Goal: Task Accomplishment & Management: Manage account settings

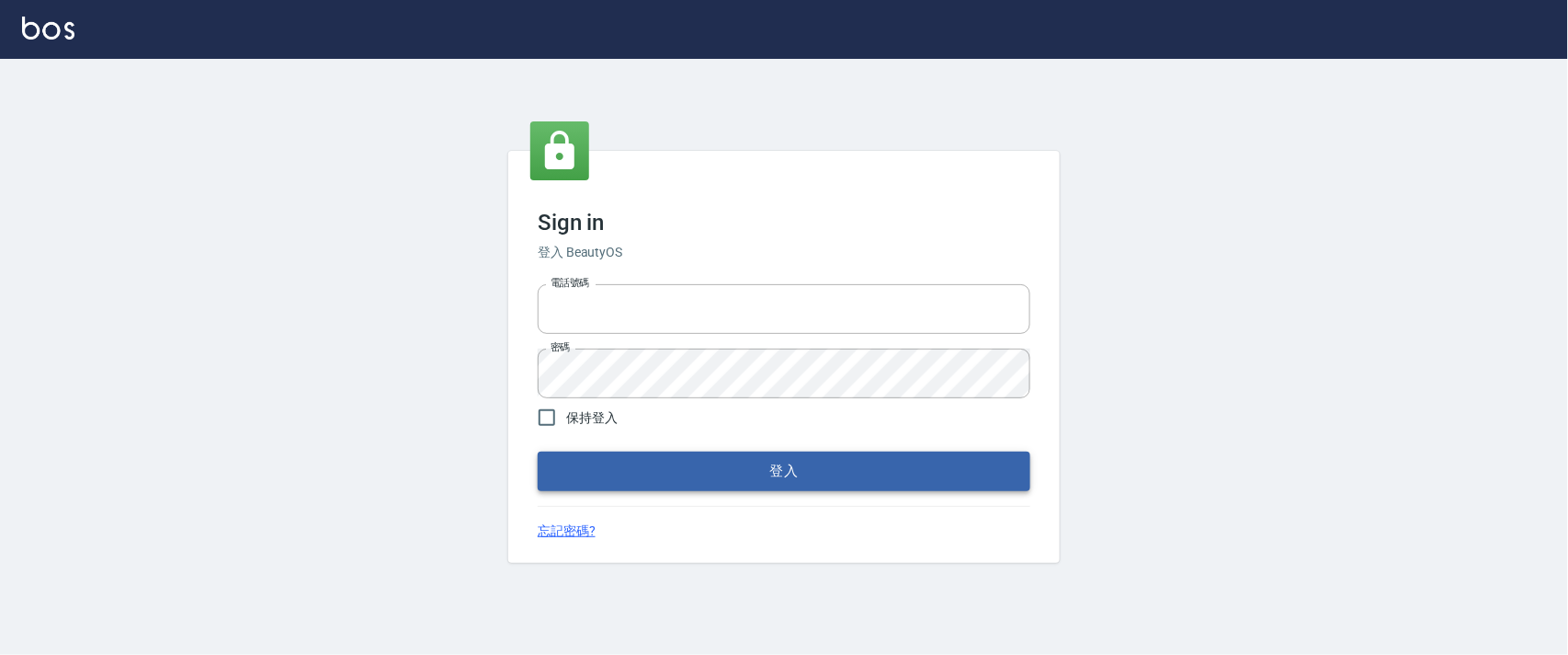
type input "0927987640"
click at [811, 467] on button "登入" at bounding box center [783, 470] width 492 height 39
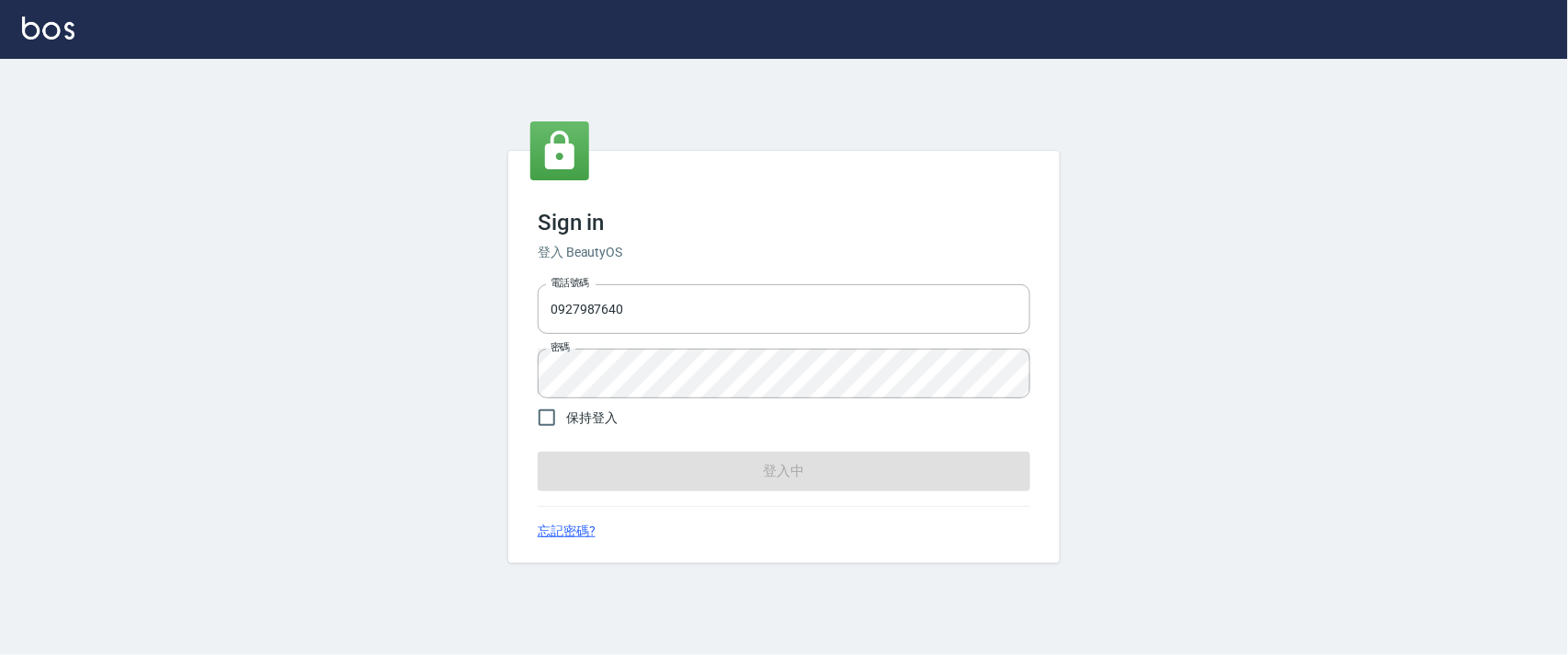
click at [811, 467] on form "電話號碼 [PHONE_NUMBER] 電話號碼 密碼 密碼 保持登入 登入中" at bounding box center [783, 383] width 492 height 213
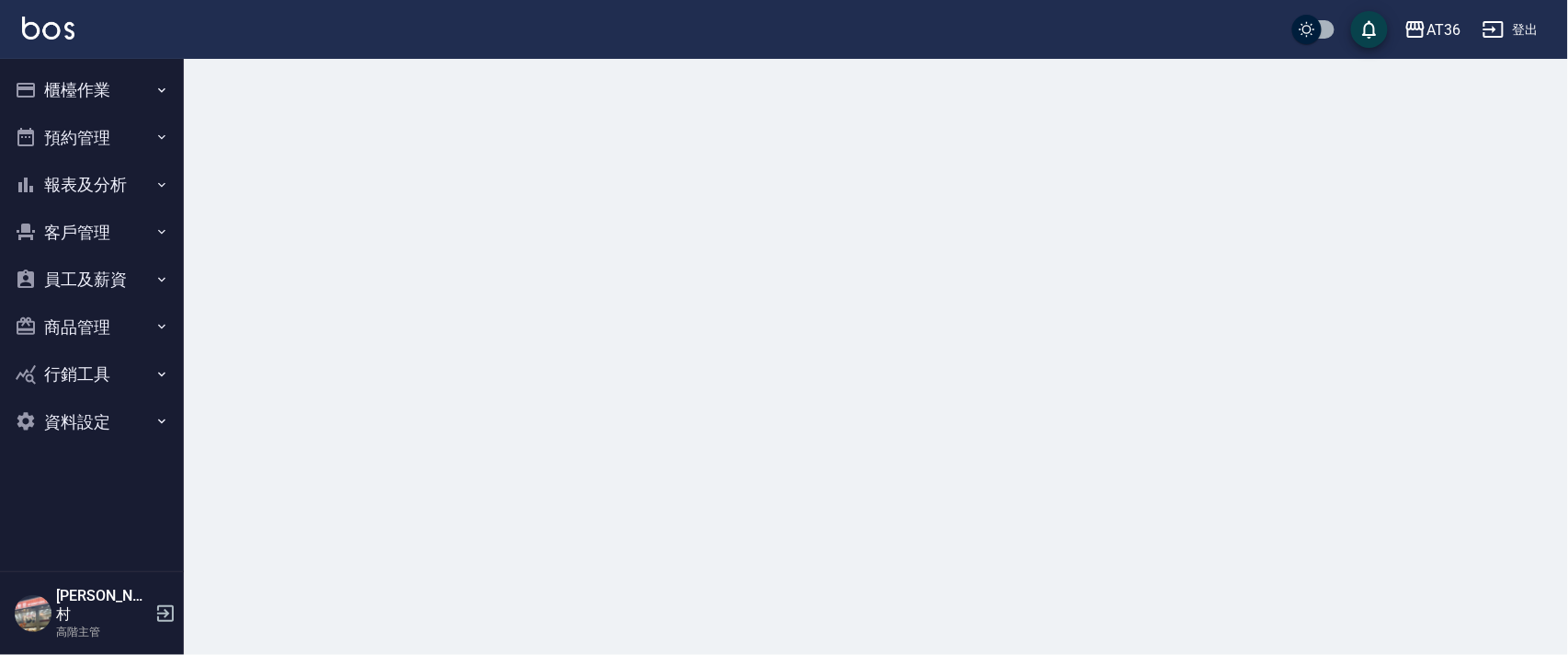
click at [85, 90] on button "櫃檯作業" at bounding box center [92, 91] width 169 height 48
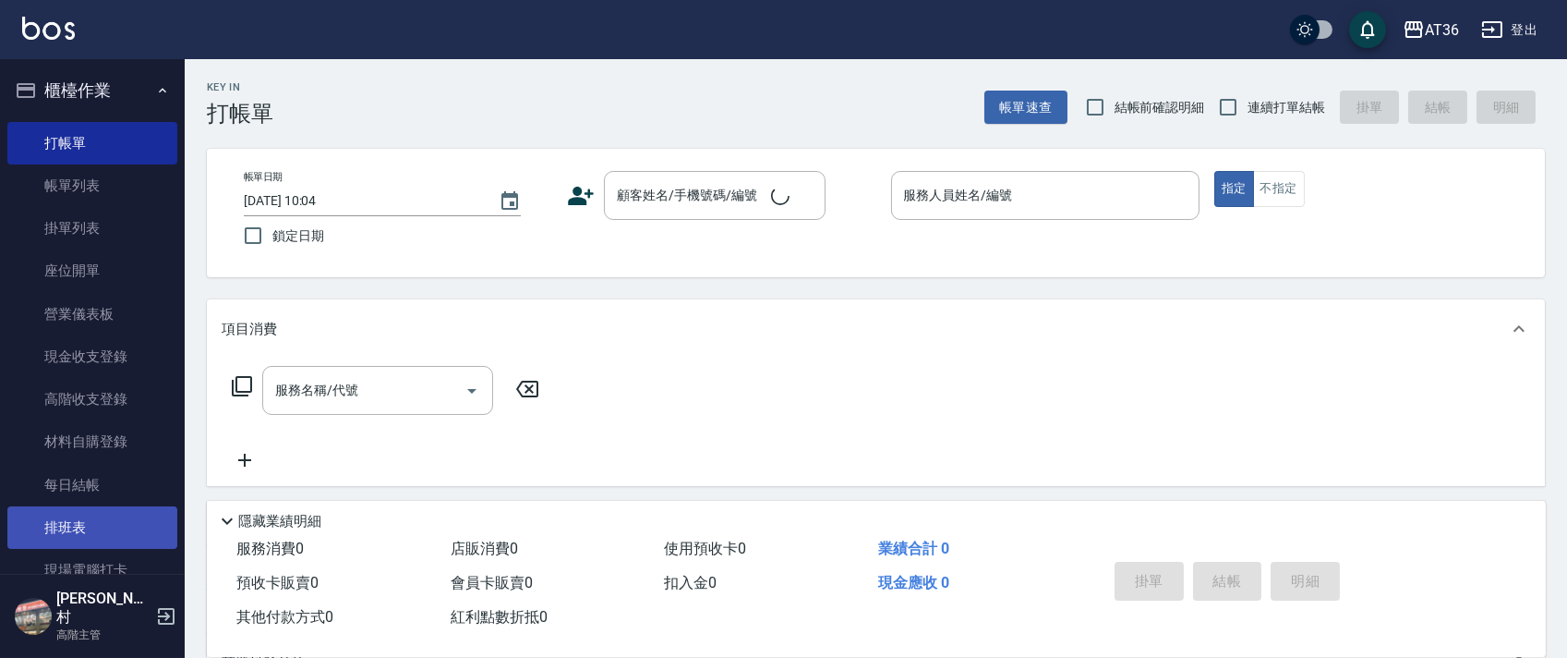
click at [66, 531] on link "排班表" at bounding box center [92, 527] width 170 height 42
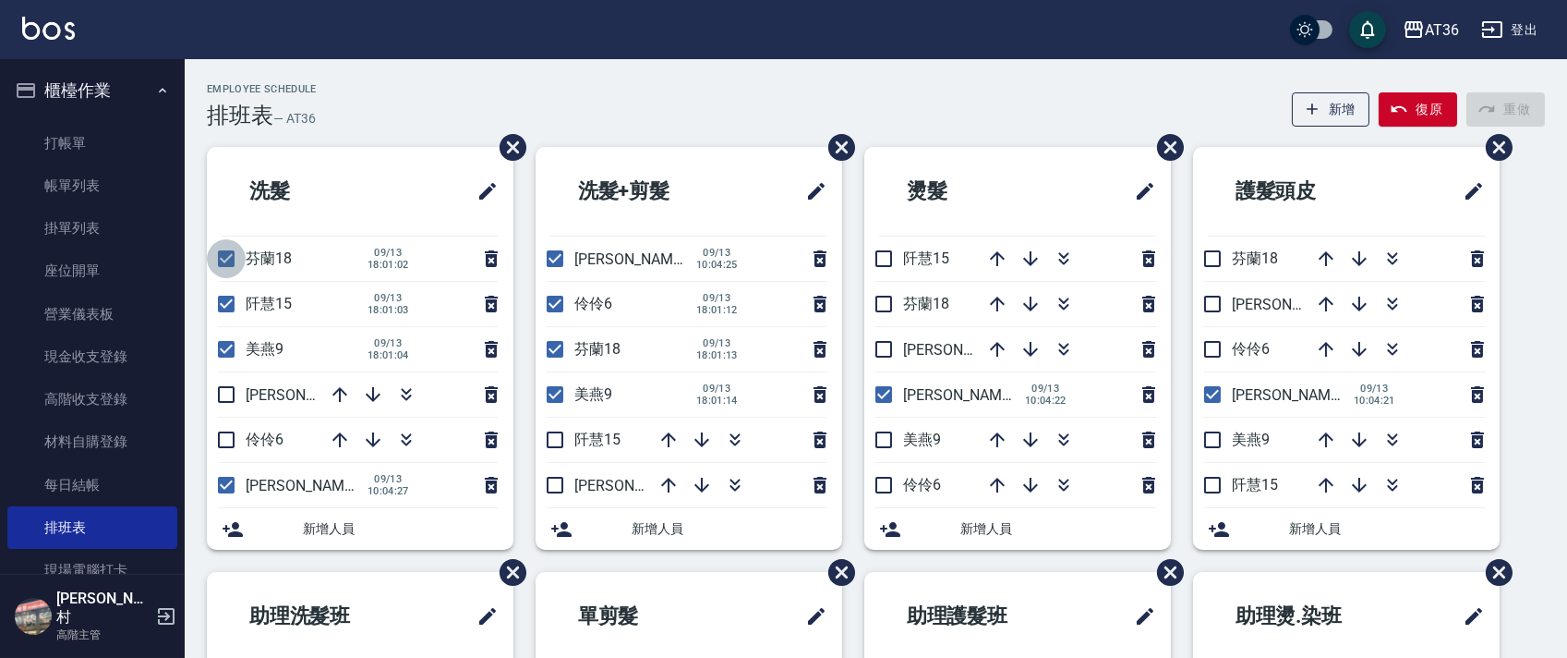
click at [228, 263] on input "checkbox" at bounding box center [226, 258] width 39 height 39
checkbox input "false"
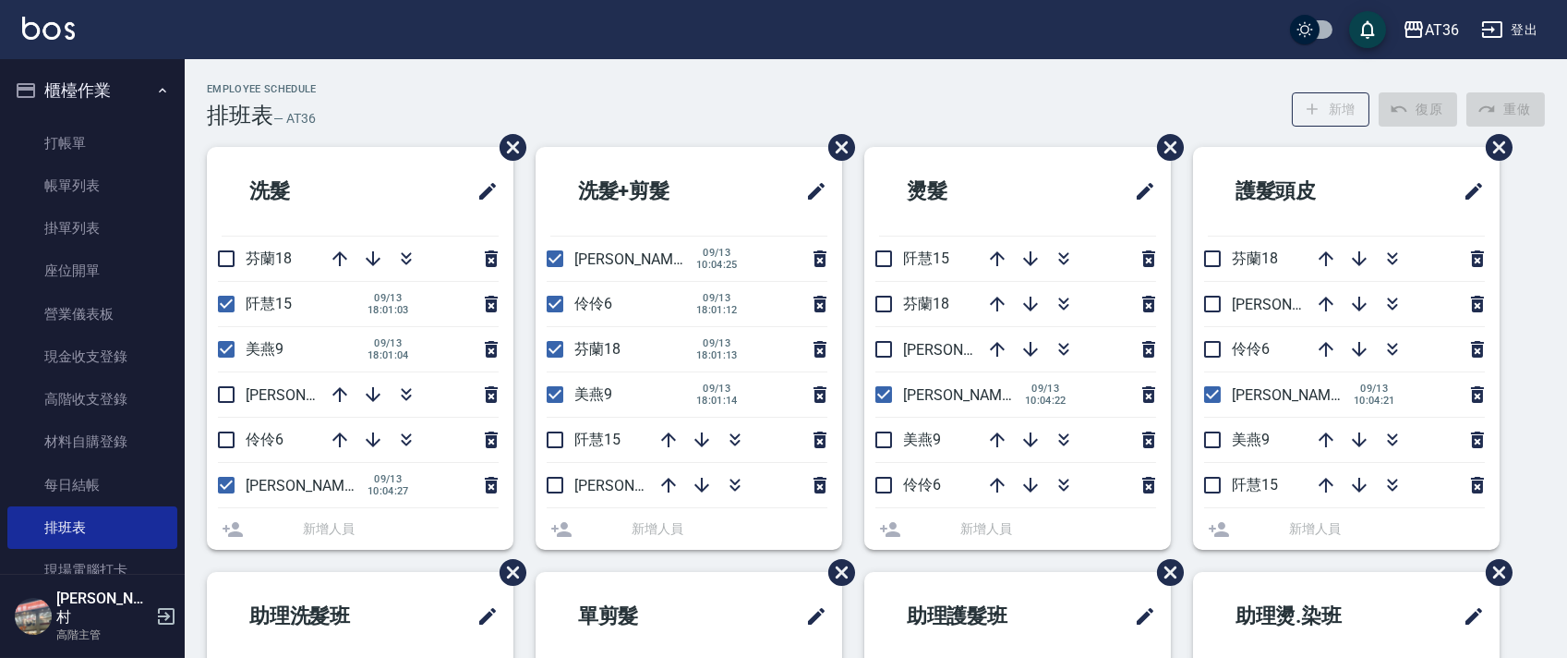
click at [228, 303] on li "[PERSON_NAME]15 [DATE] 18:01:03" at bounding box center [360, 304] width 307 height 44
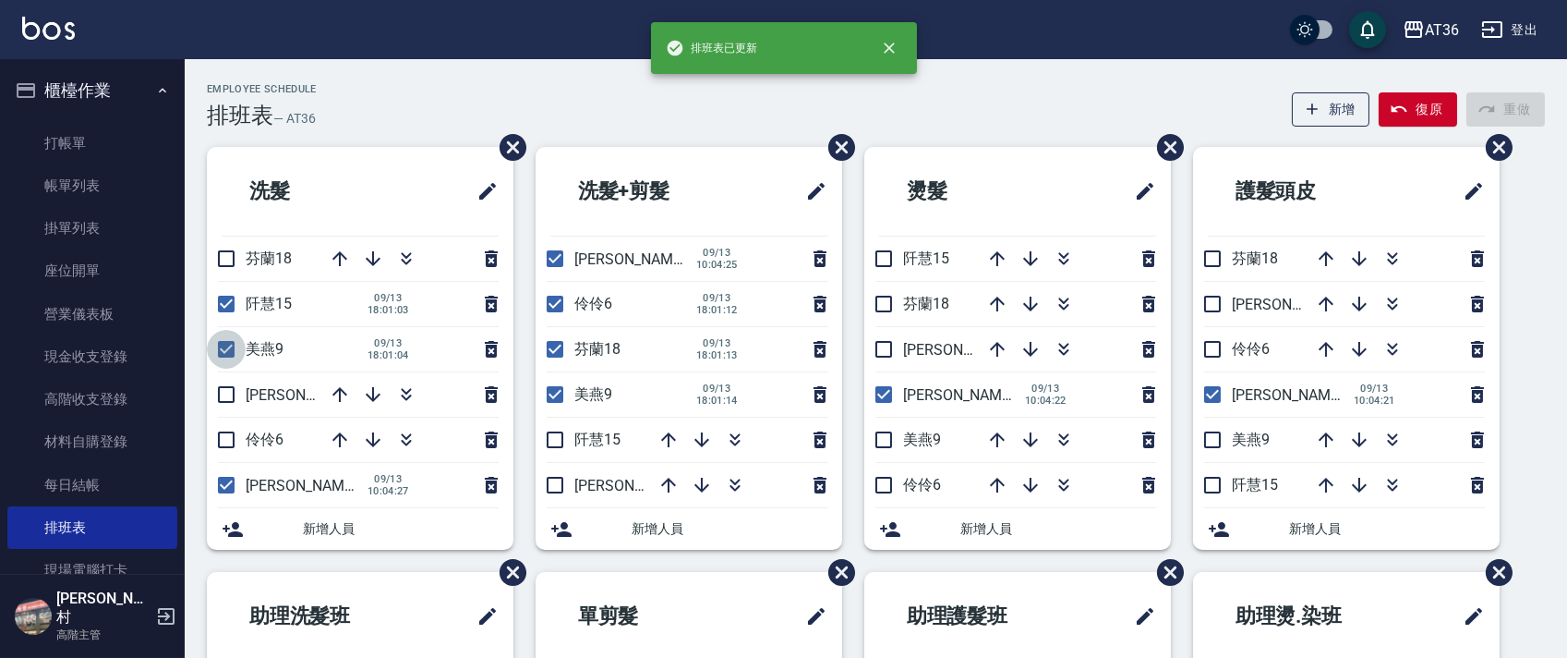
drag, startPoint x: 226, startPoint y: 349, endPoint x: 231, endPoint y: 374, distance: 25.4
click at [226, 349] on input "checkbox" at bounding box center [226, 349] width 39 height 39
checkbox input "false"
click at [233, 489] on input "checkbox" at bounding box center [226, 485] width 39 height 39
checkbox input "false"
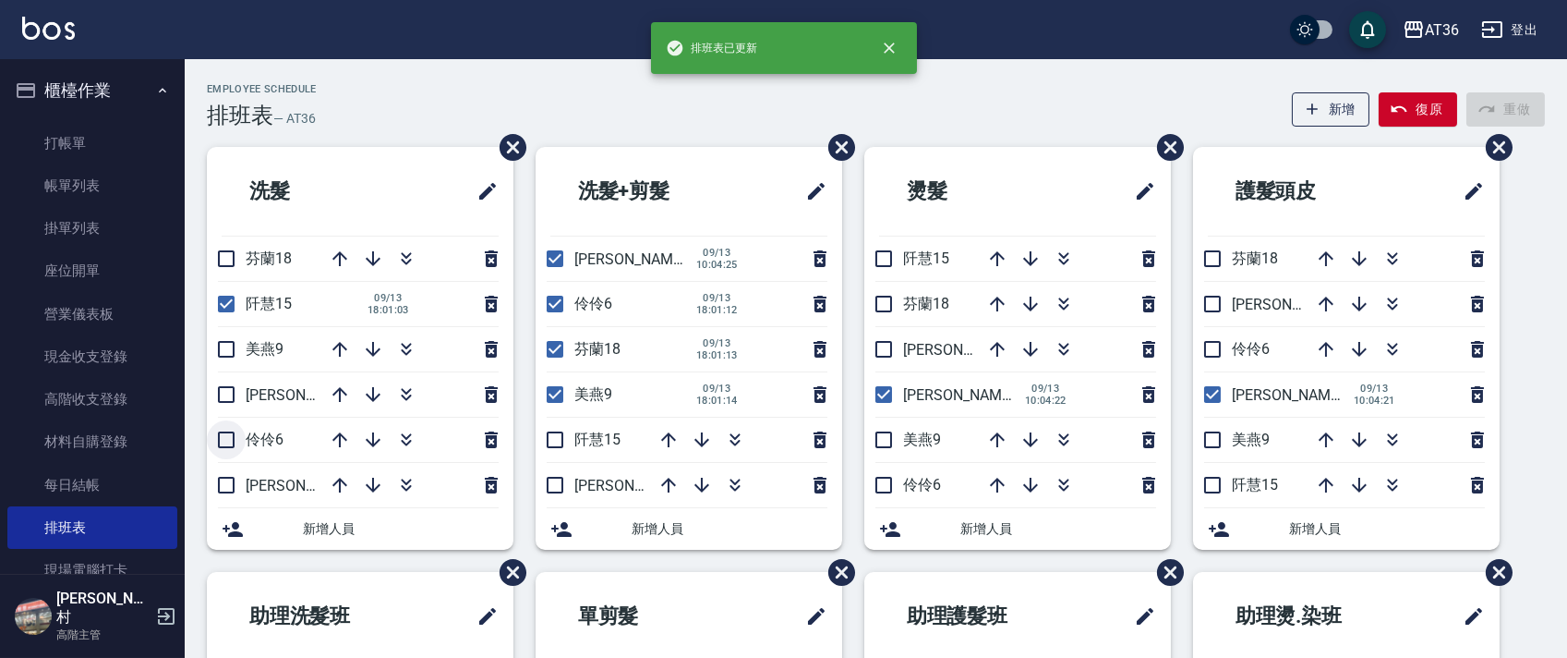
click at [226, 437] on input "checkbox" at bounding box center [226, 439] width 39 height 39
checkbox input "true"
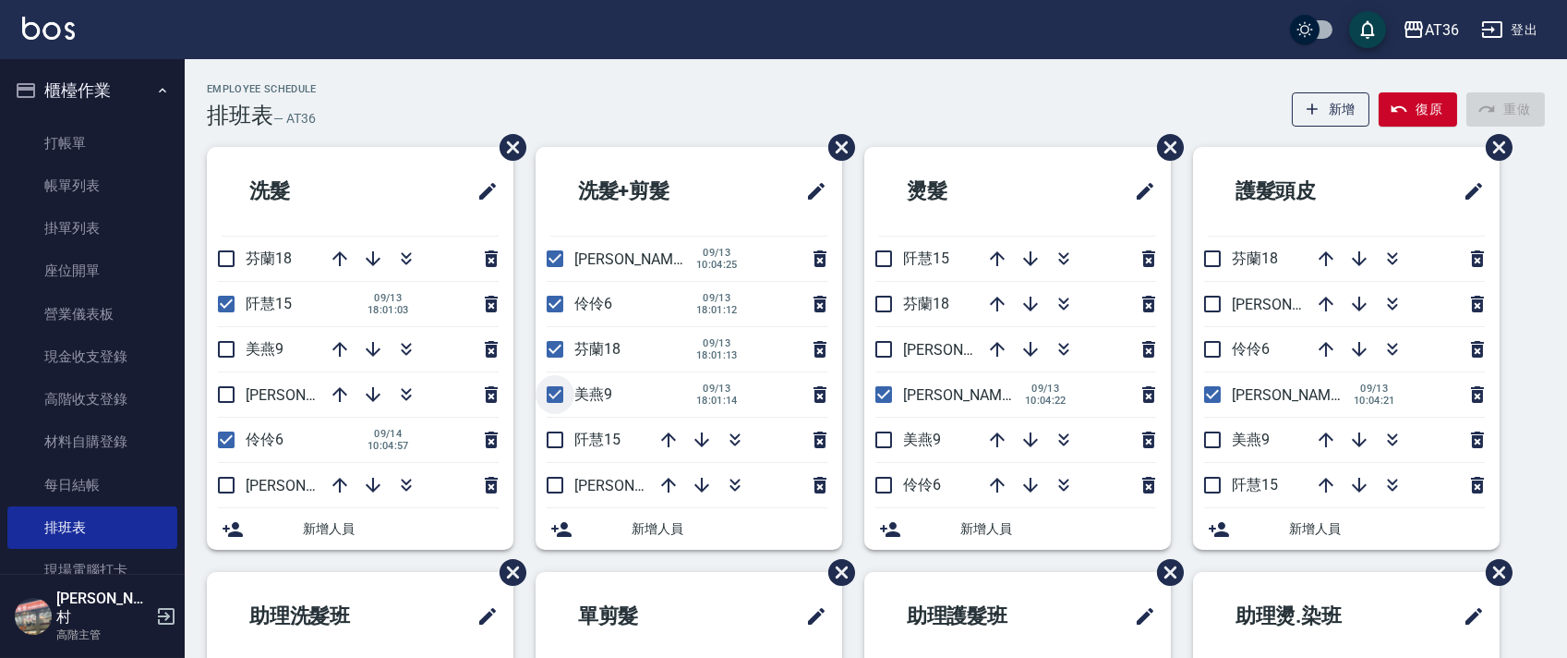
click at [557, 403] on input "checkbox" at bounding box center [555, 394] width 39 height 39
checkbox input "false"
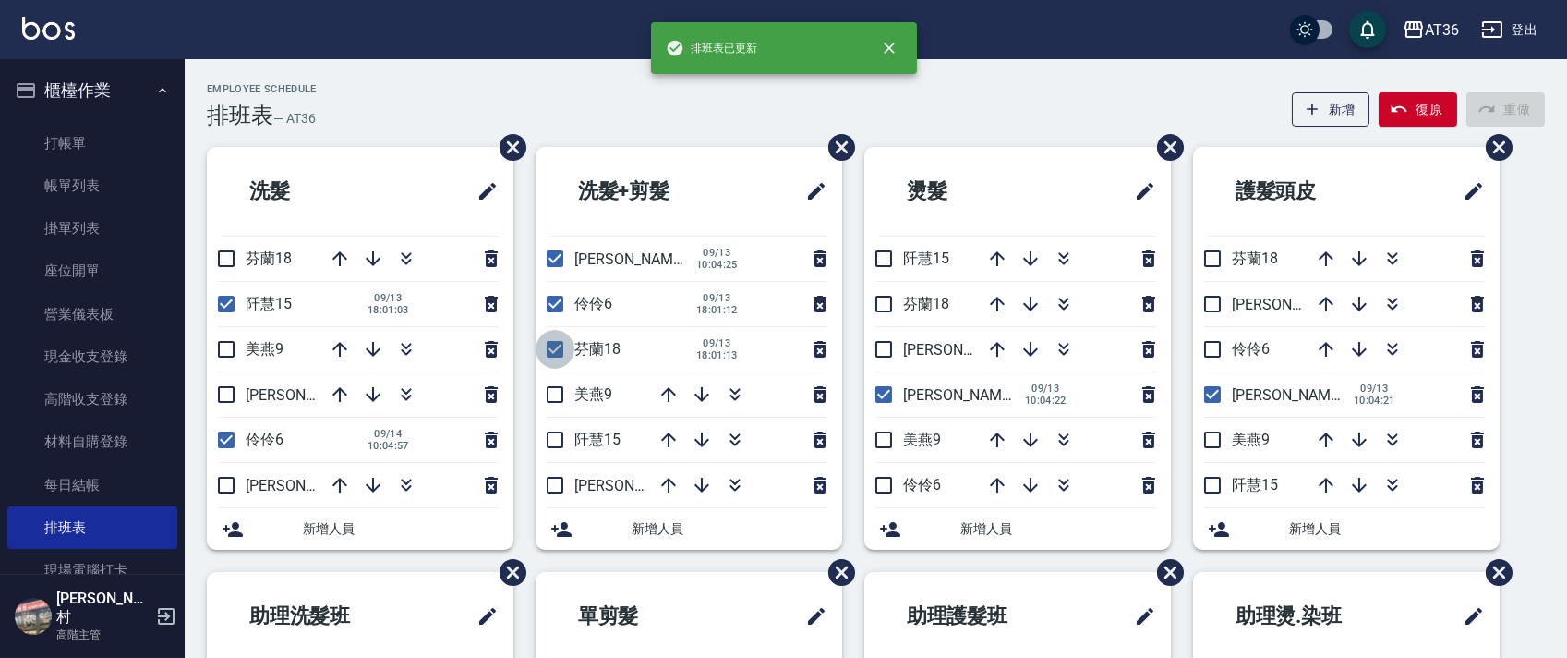
click at [557, 340] on input "checkbox" at bounding box center [555, 349] width 39 height 39
checkbox input "false"
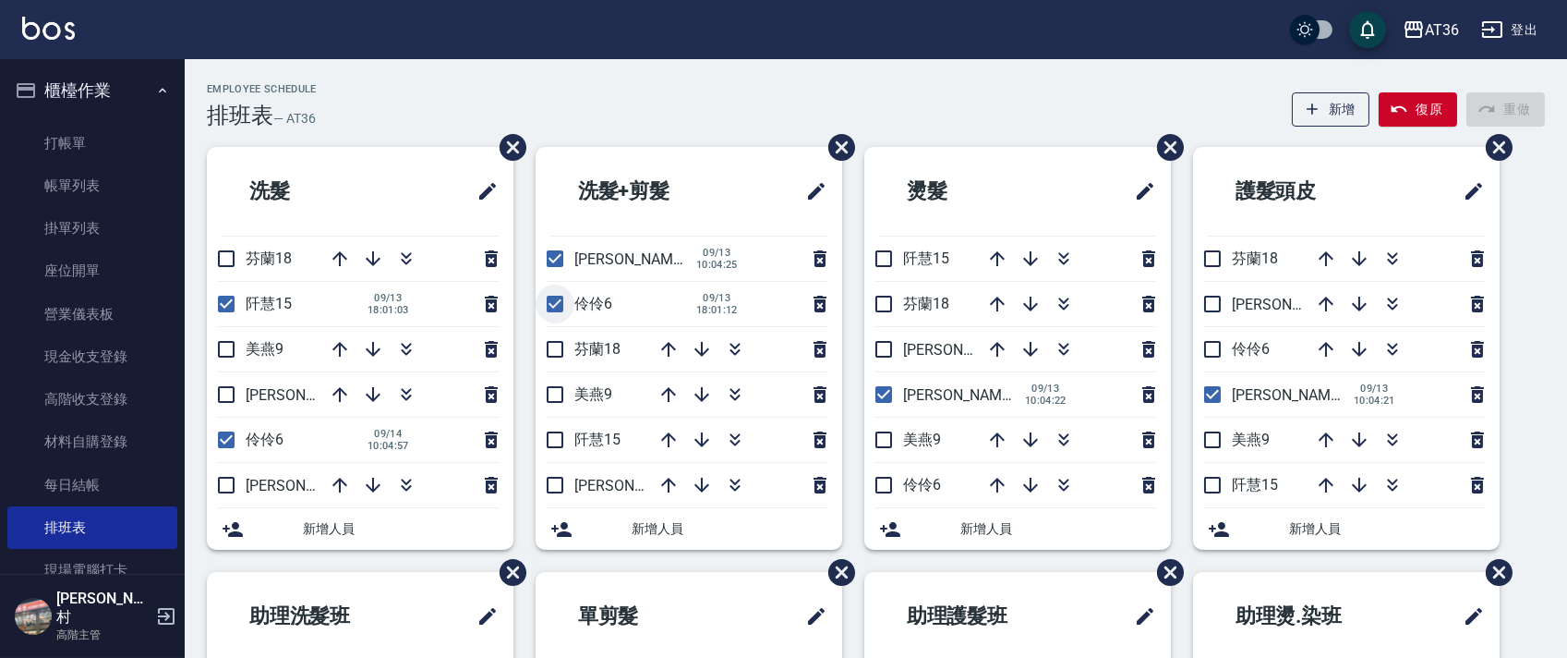
click at [555, 308] on input "checkbox" at bounding box center [555, 303] width 39 height 39
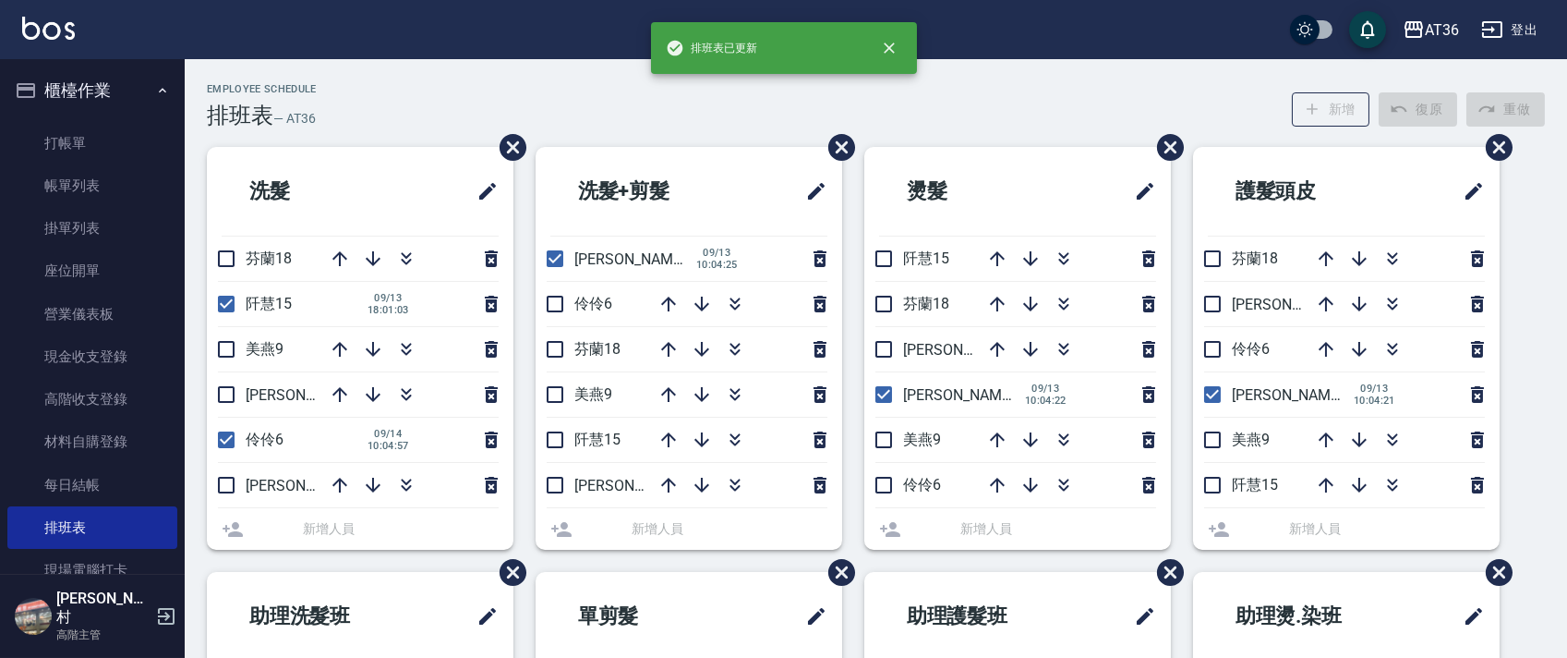
click at [555, 253] on li "[PERSON_NAME]11 [DATE] 10:04:25" at bounding box center [689, 258] width 307 height 44
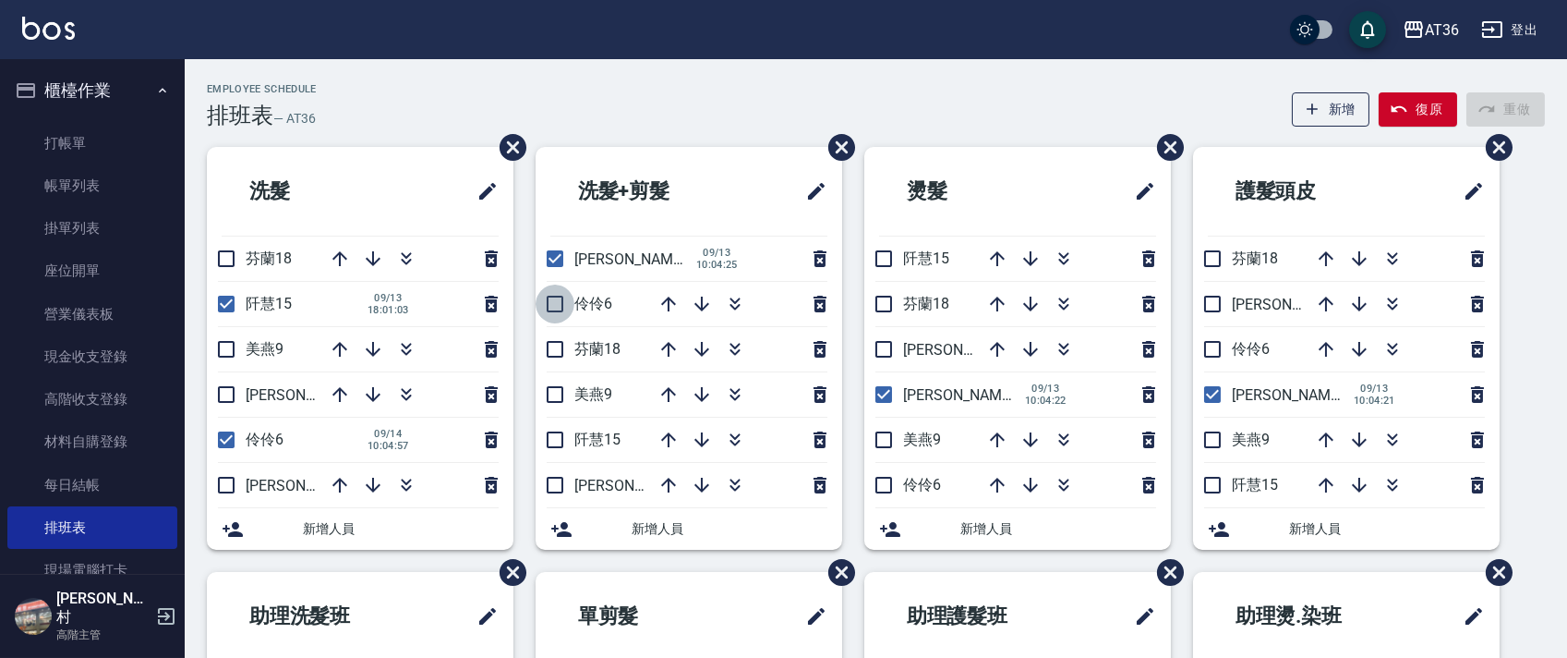
click at [555, 302] on input "checkbox" at bounding box center [555, 303] width 39 height 39
checkbox input "true"
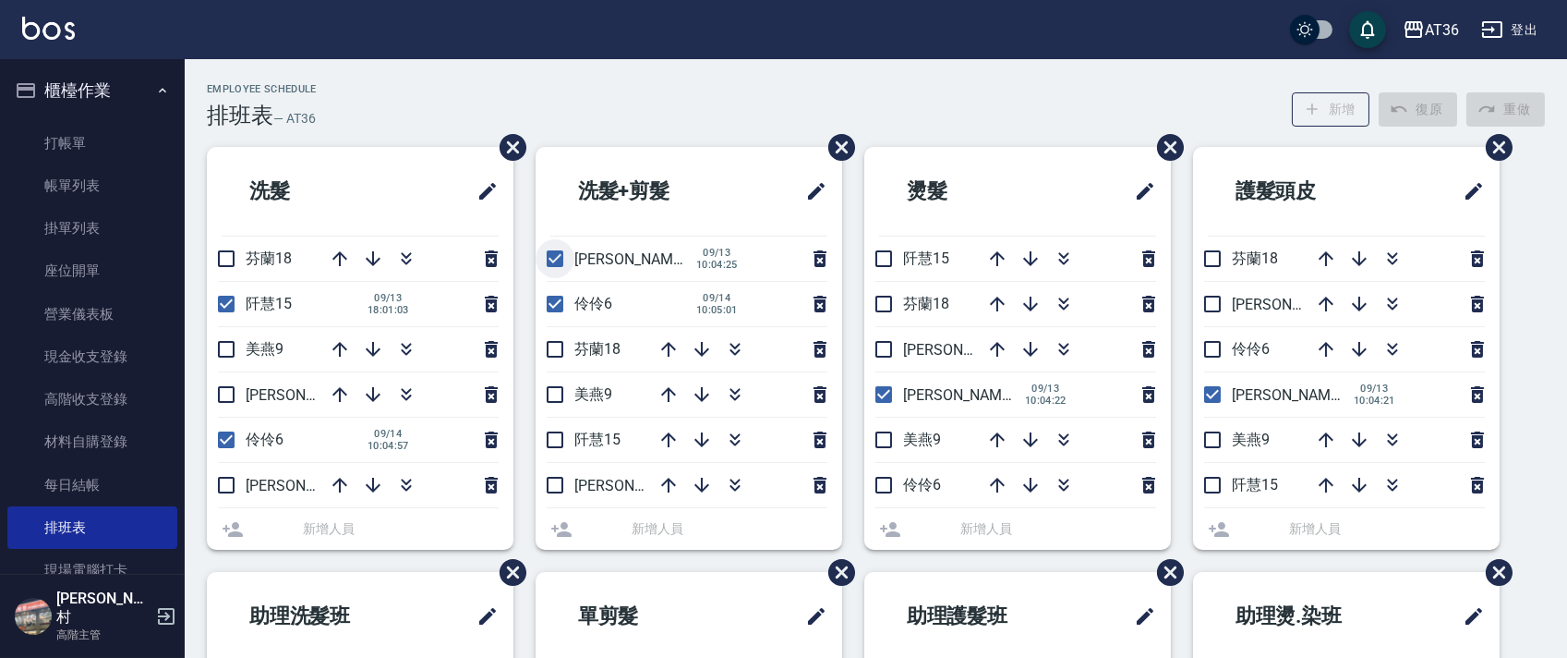
click at [553, 256] on input "checkbox" at bounding box center [555, 258] width 39 height 39
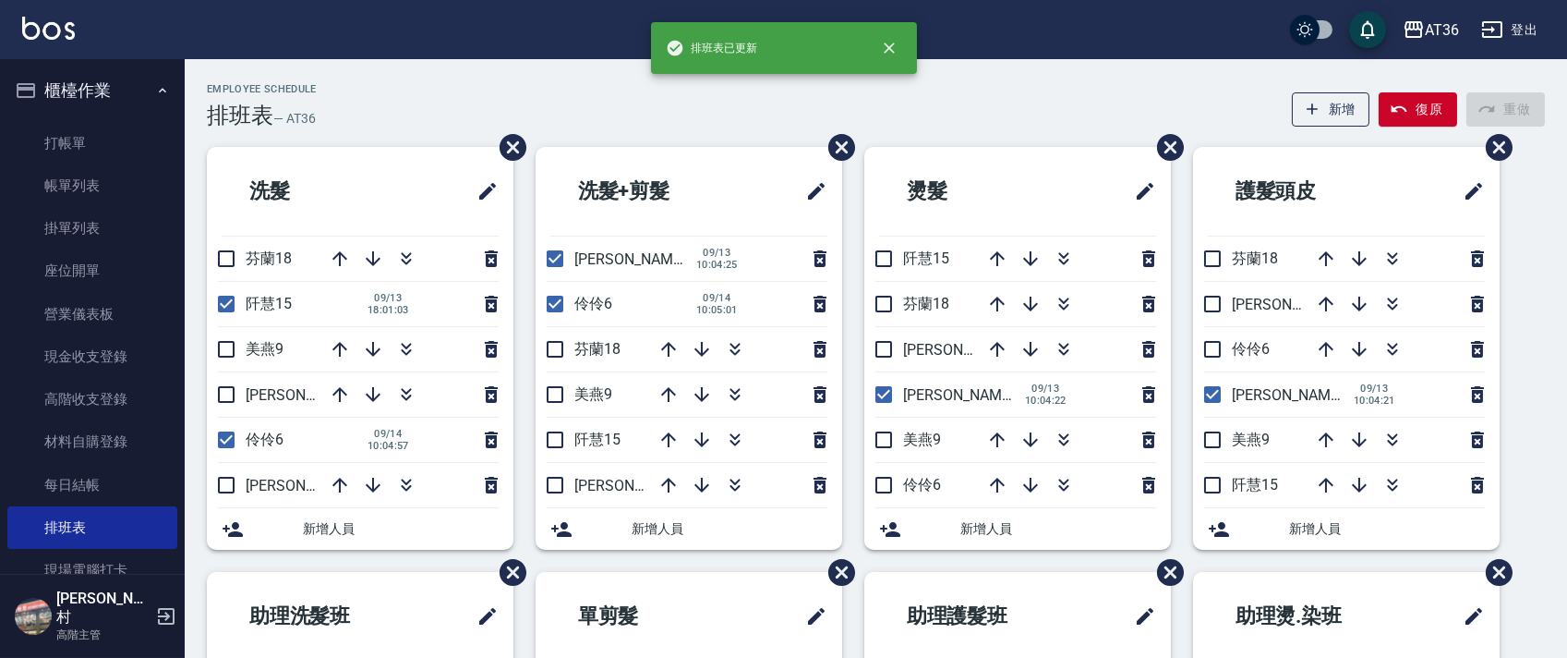
checkbox input "true"
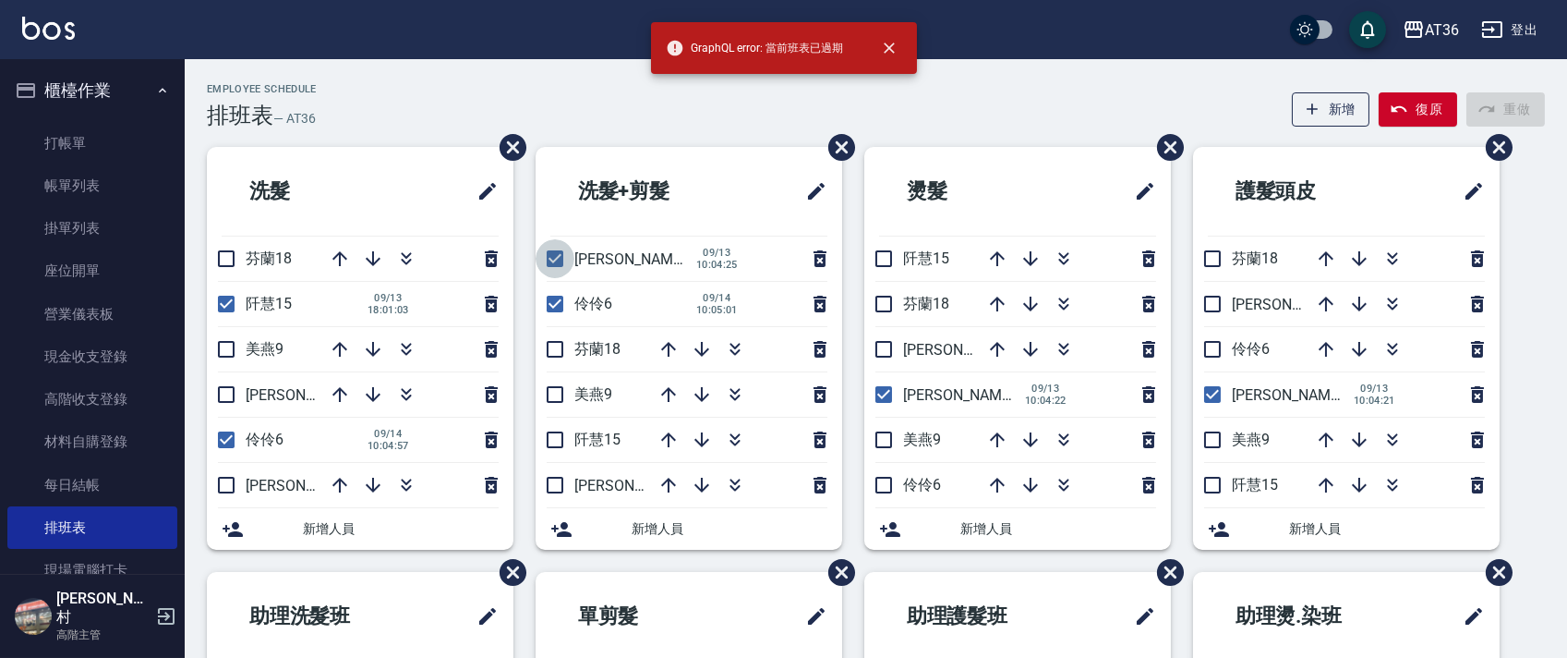
drag, startPoint x: 562, startPoint y: 260, endPoint x: 927, endPoint y: 228, distance: 366.3
click at [560, 262] on input "checkbox" at bounding box center [555, 258] width 39 height 39
checkbox input "false"
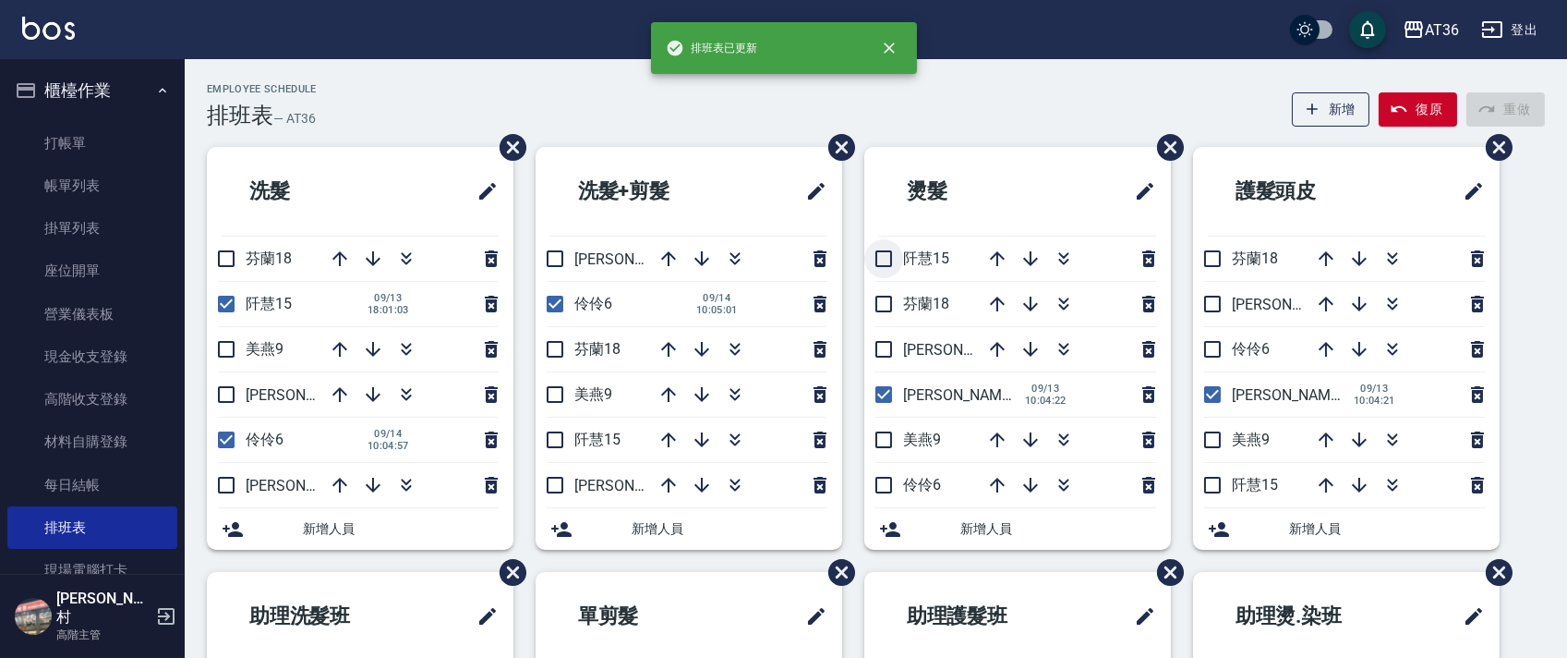
click at [879, 251] on input "checkbox" at bounding box center [884, 258] width 39 height 39
checkbox input "true"
click at [880, 297] on input "checkbox" at bounding box center [884, 303] width 39 height 39
checkbox input "true"
click at [877, 256] on input "checkbox" at bounding box center [884, 258] width 39 height 39
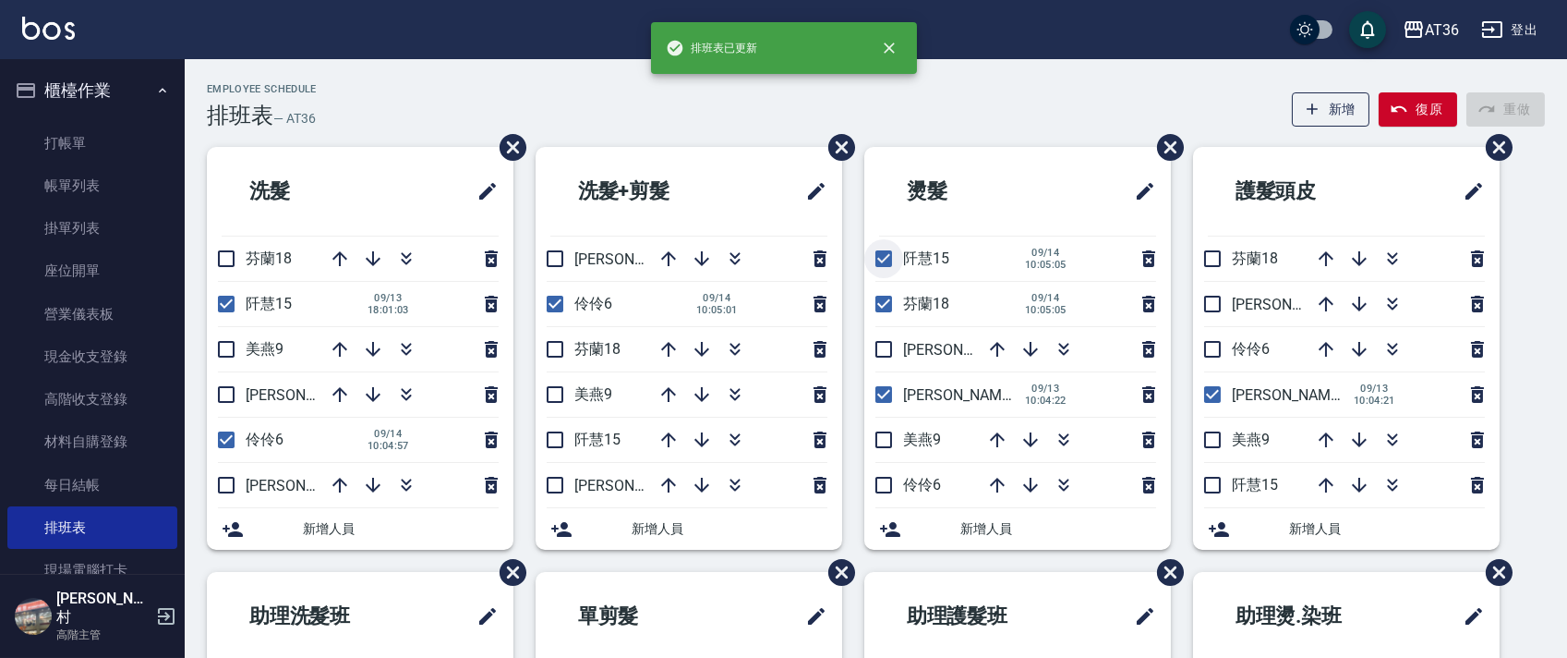
checkbox input "false"
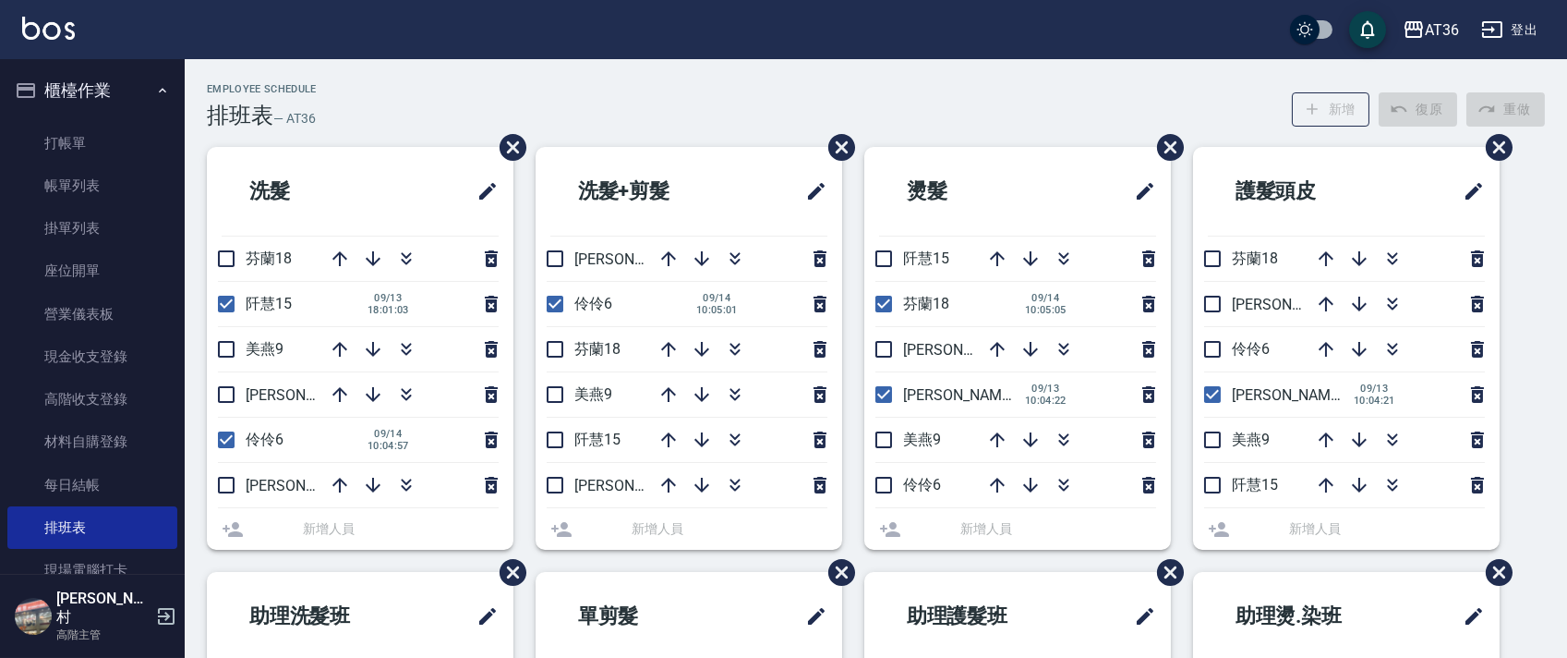
click at [877, 298] on input "checkbox" at bounding box center [884, 303] width 39 height 39
checkbox input "false"
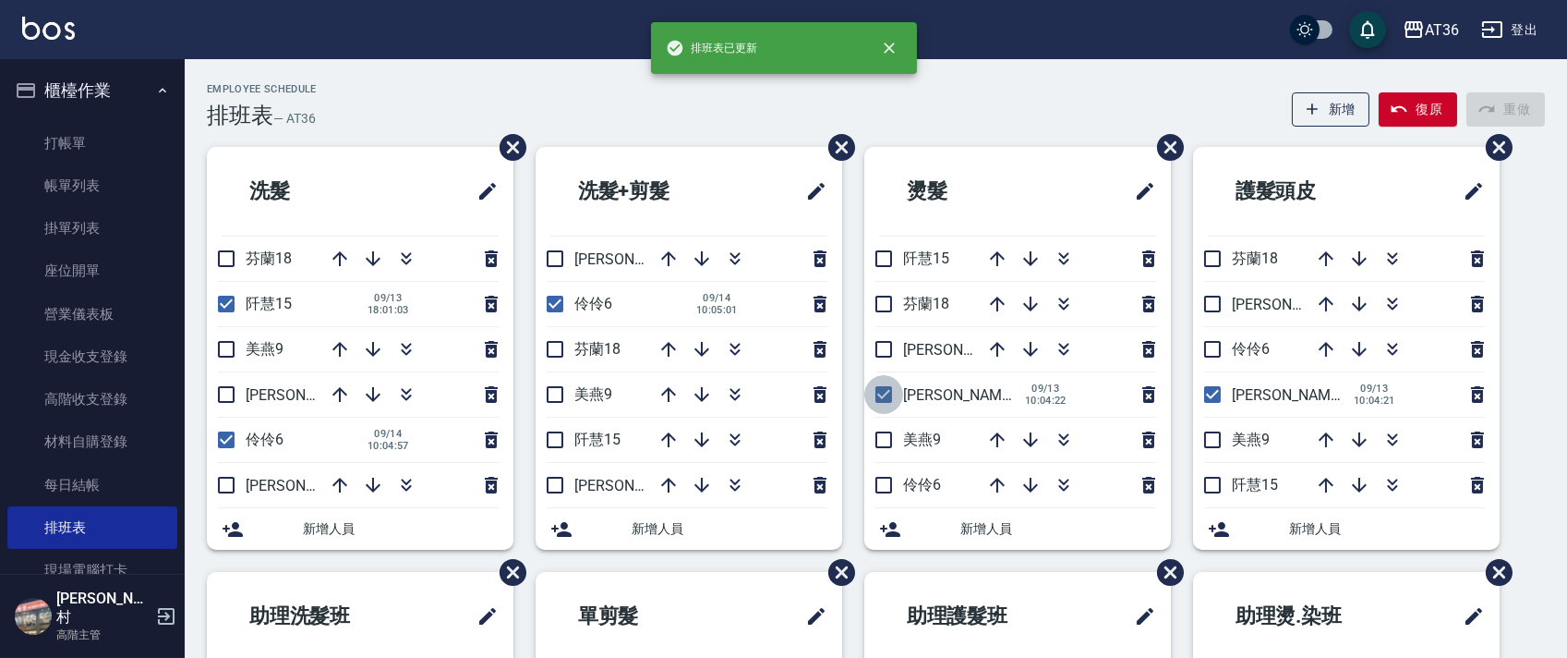
click at [883, 395] on input "checkbox" at bounding box center [884, 394] width 39 height 39
checkbox input "false"
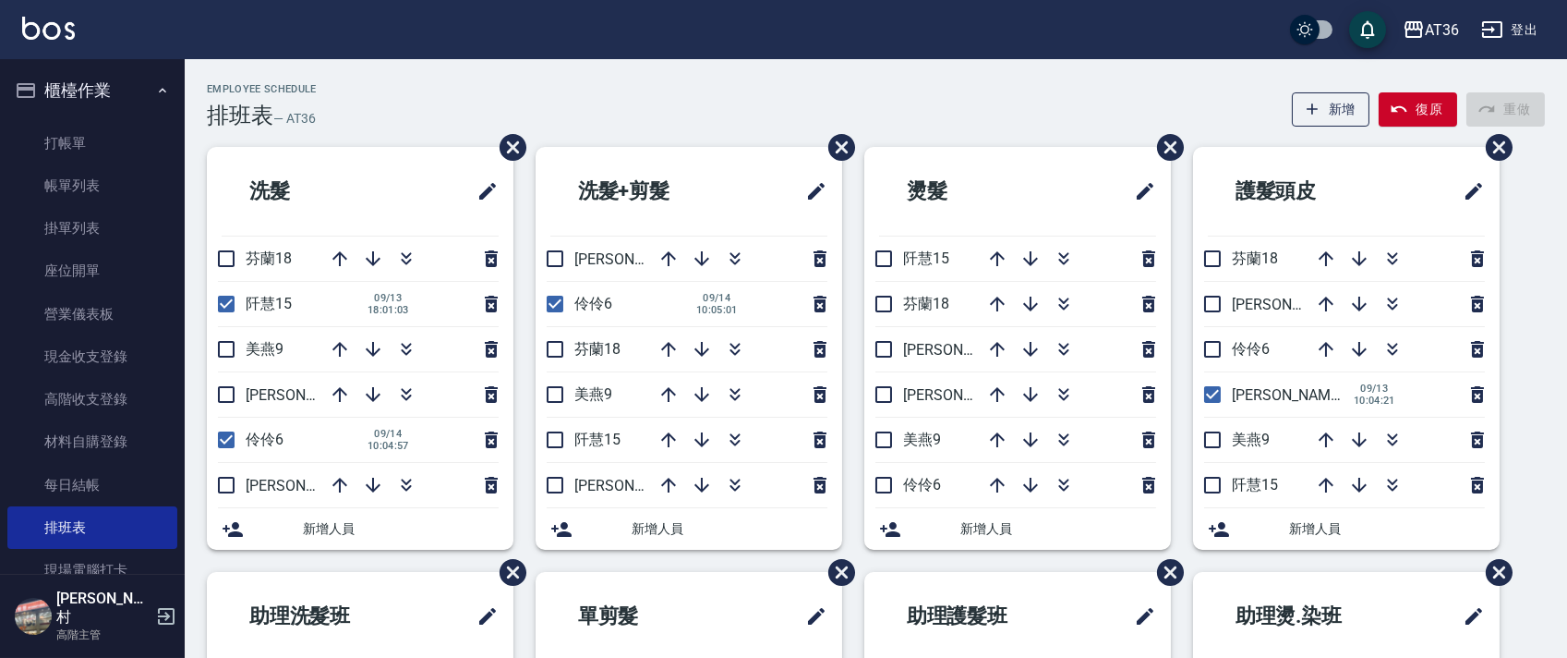
click at [883, 485] on input "checkbox" at bounding box center [884, 485] width 39 height 39
checkbox input "true"
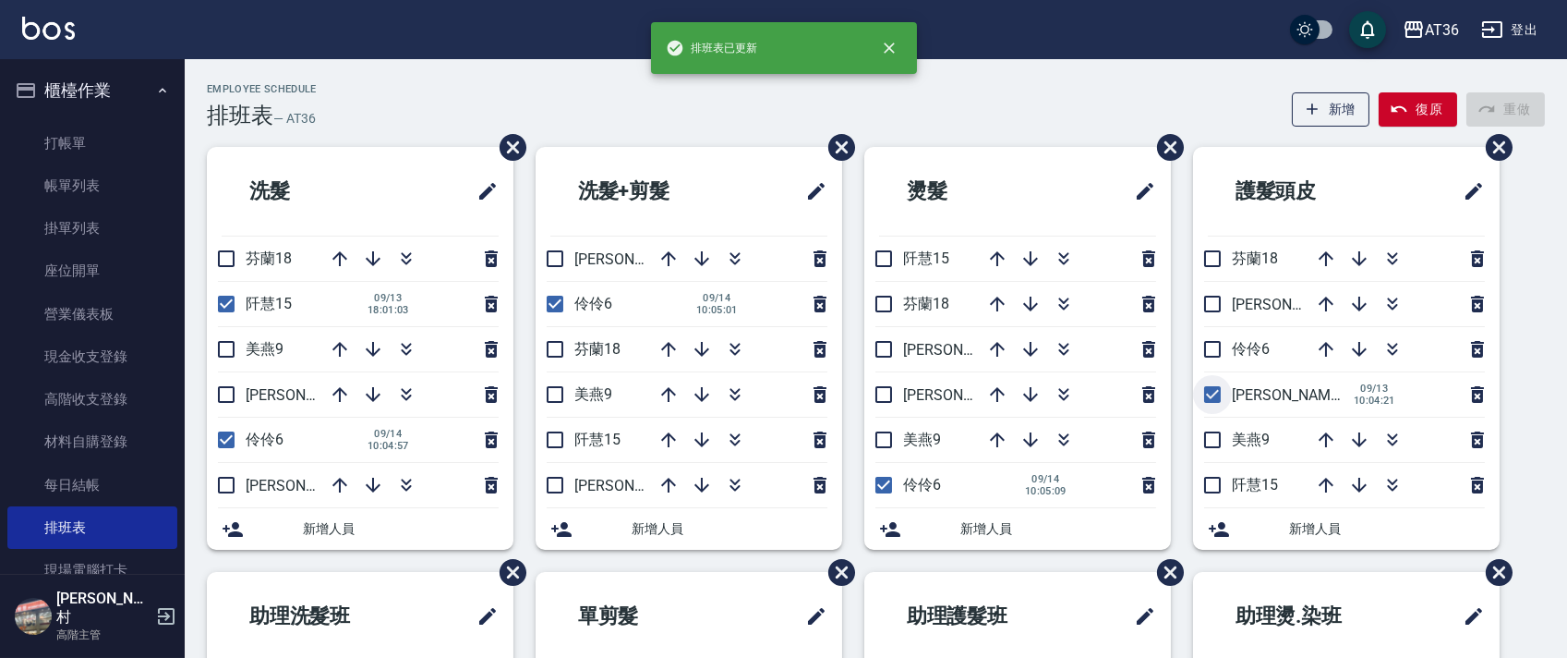
click at [1215, 387] on input "checkbox" at bounding box center [1212, 394] width 39 height 39
checkbox input "false"
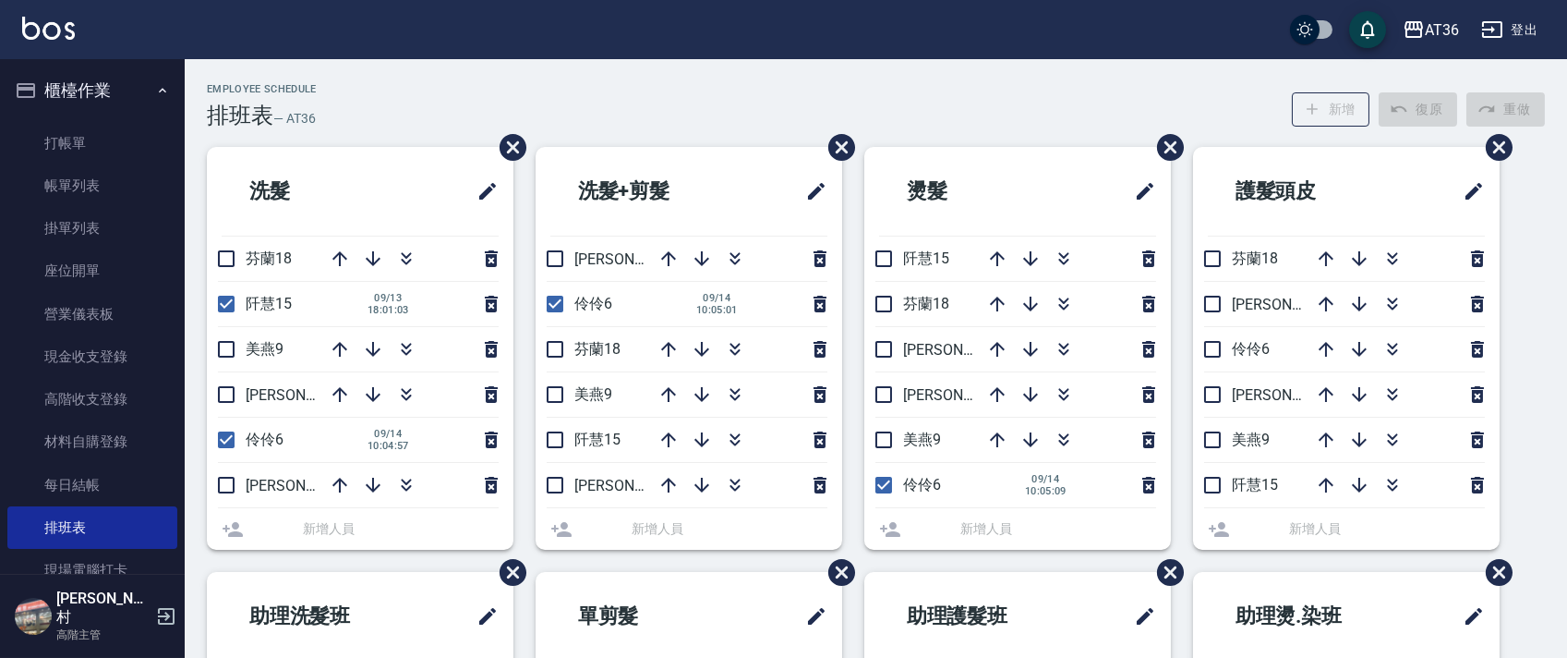
click at [1215, 353] on input "checkbox" at bounding box center [1212, 349] width 39 height 39
checkbox input "true"
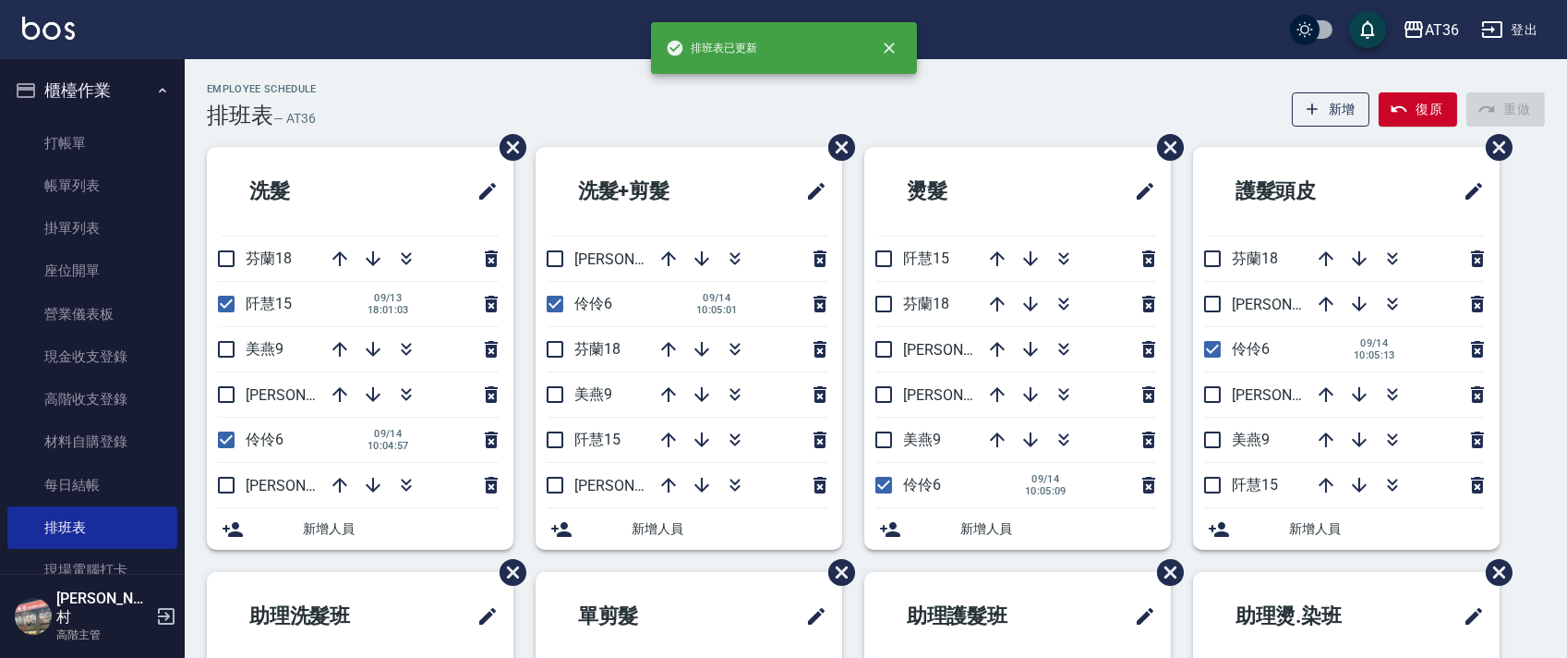
scroll to position [346, 0]
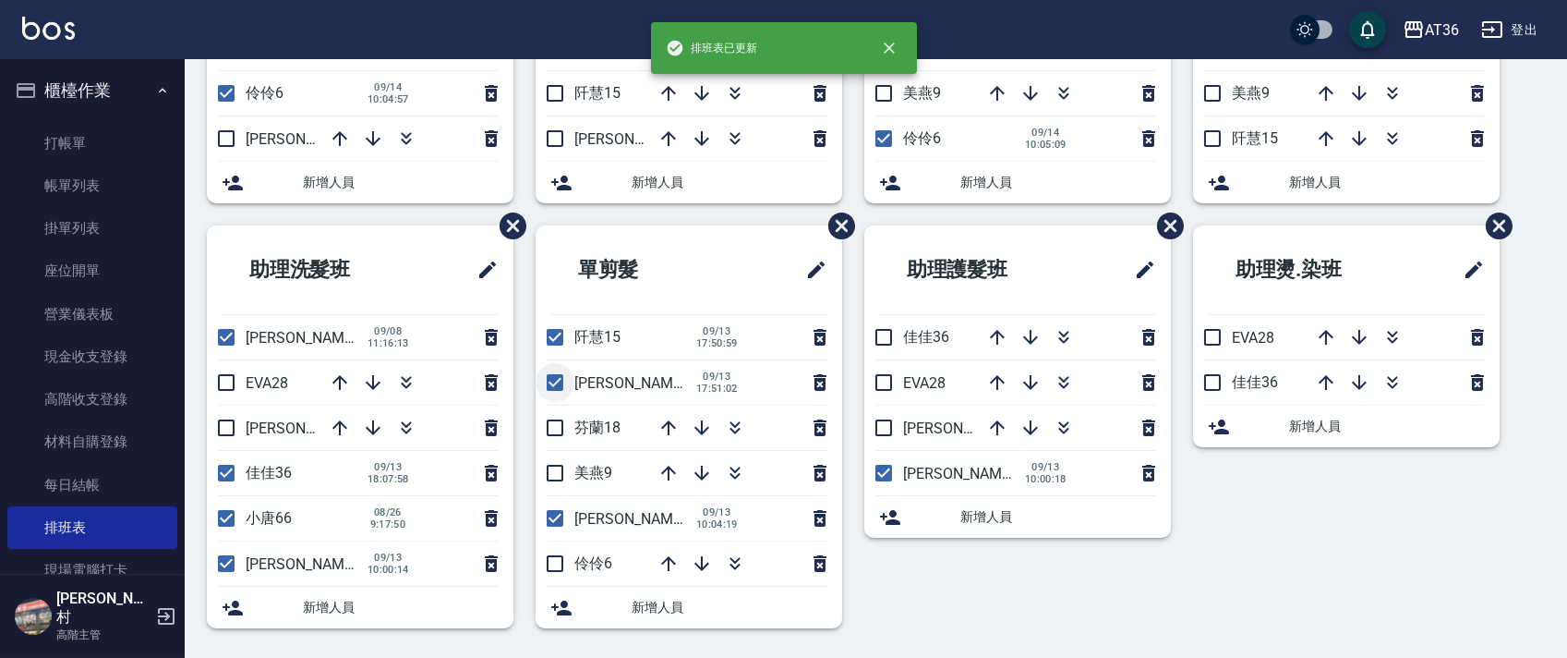
click at [556, 381] on input "checkbox" at bounding box center [555, 382] width 39 height 39
checkbox input "false"
click at [557, 340] on input "checkbox" at bounding box center [555, 337] width 39 height 39
checkbox input "false"
click at [553, 516] on input "checkbox" at bounding box center [555, 518] width 39 height 39
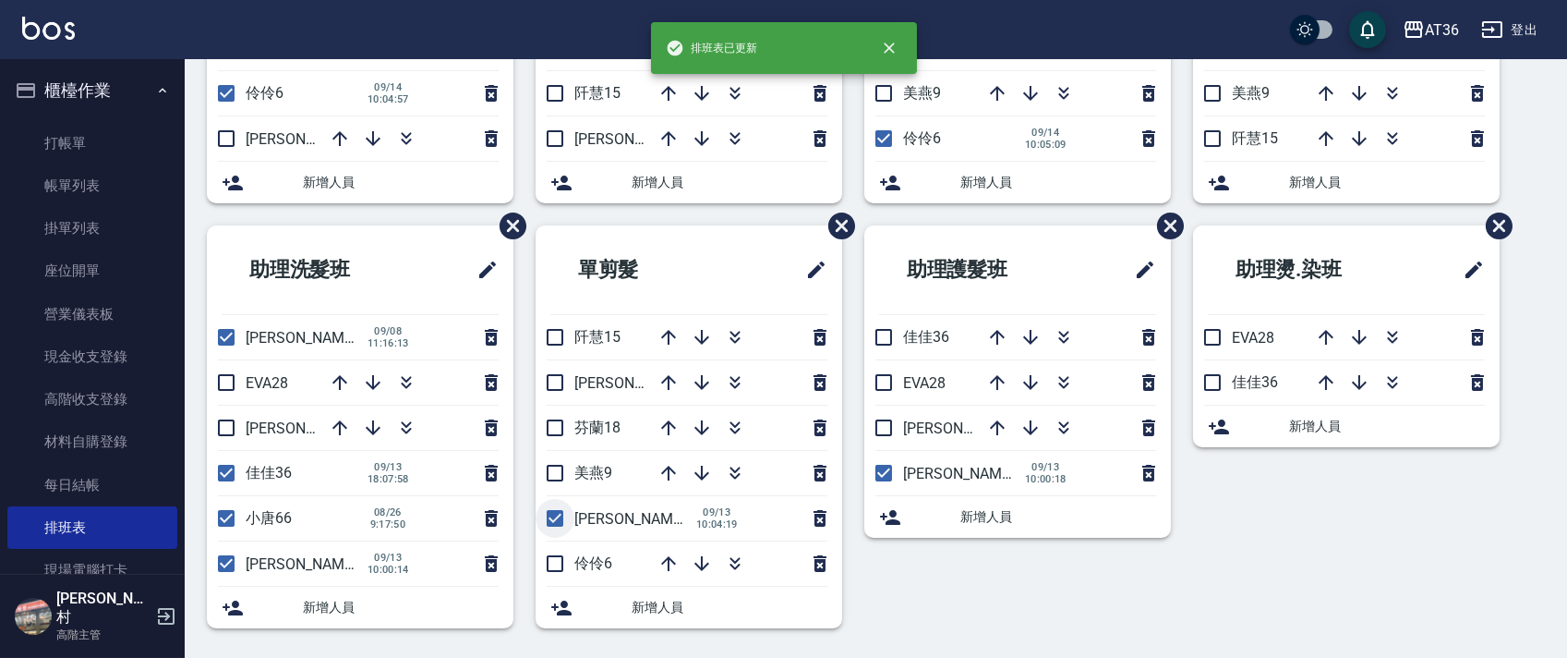
checkbox input "false"
click at [557, 559] on input "checkbox" at bounding box center [555, 563] width 39 height 39
checkbox input "true"
click at [882, 377] on input "checkbox" at bounding box center [884, 382] width 39 height 39
checkbox input "true"
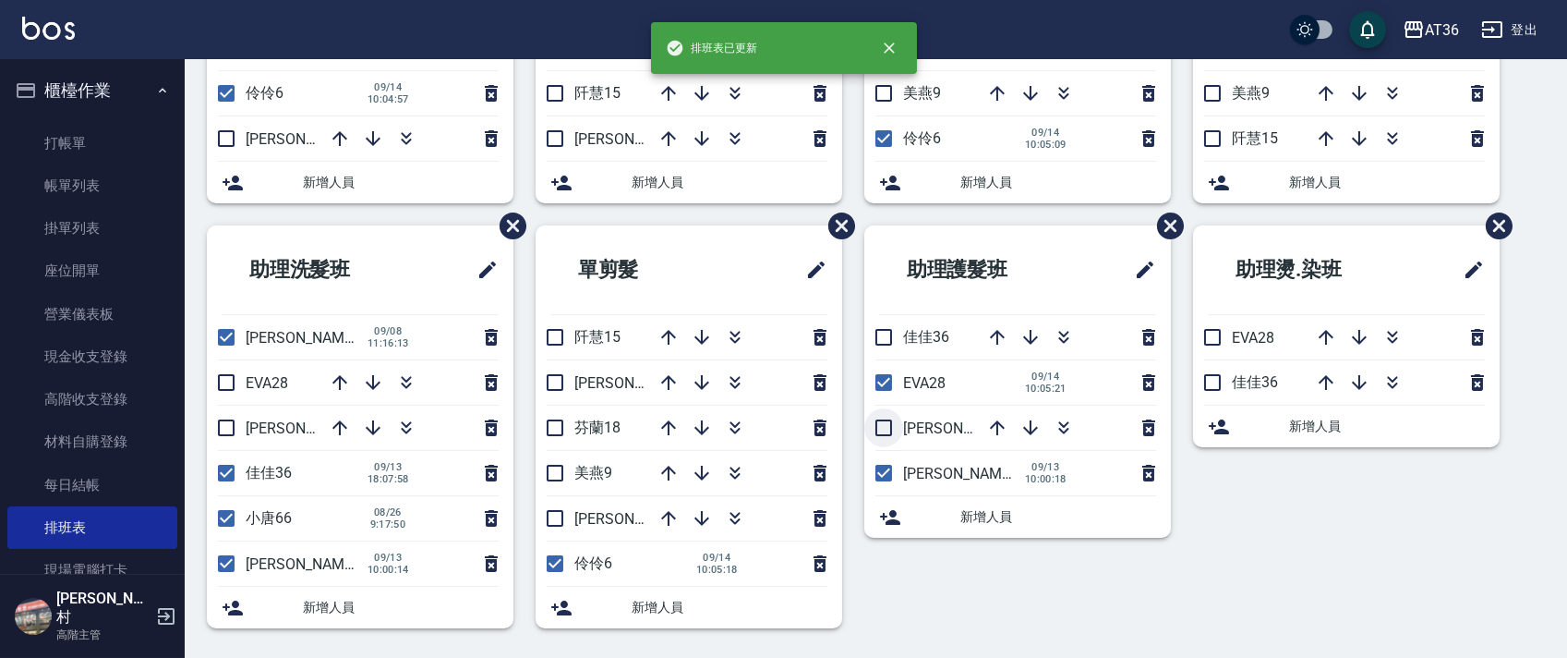
click at [882, 421] on input "checkbox" at bounding box center [884, 427] width 39 height 39
checkbox input "true"
click at [882, 474] on input "checkbox" at bounding box center [884, 472] width 39 height 39
checkbox input "false"
click at [1217, 340] on input "checkbox" at bounding box center [1212, 337] width 39 height 39
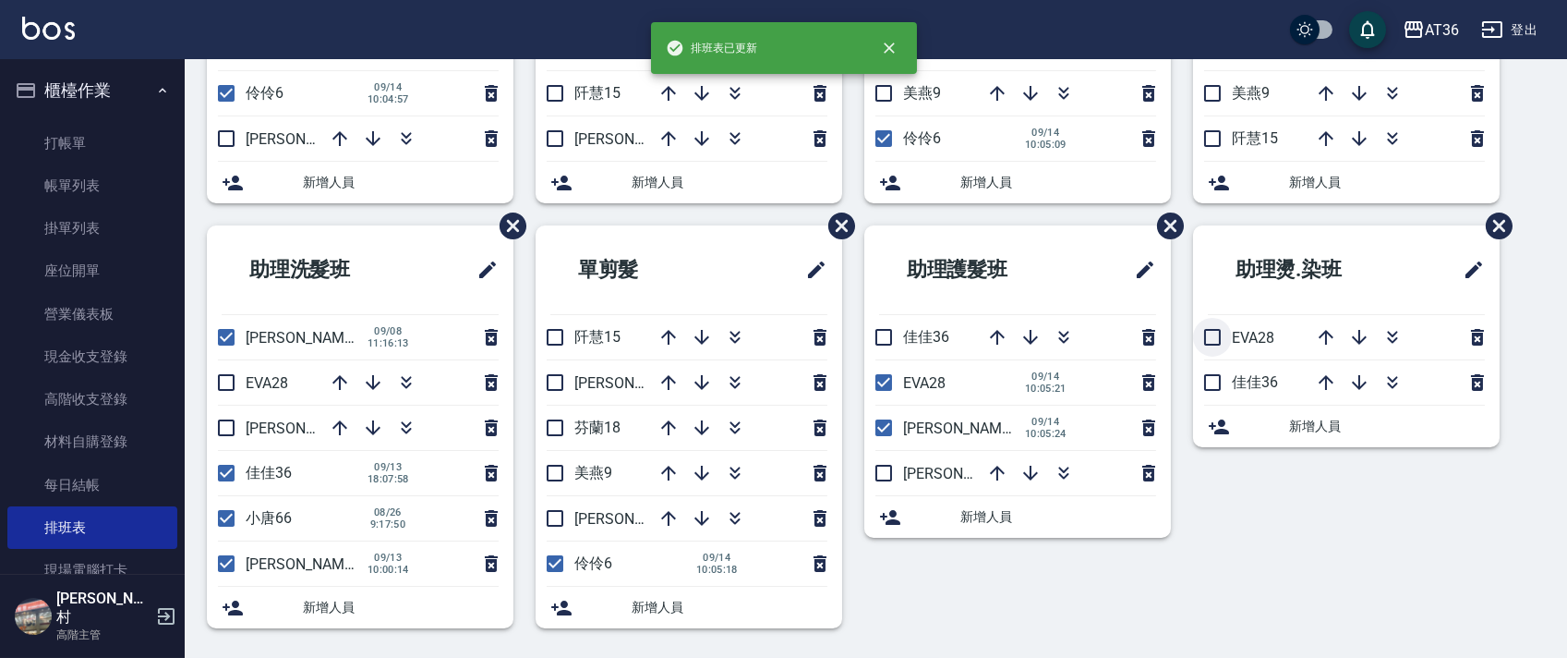
checkbox input "true"
click at [229, 343] on input "checkbox" at bounding box center [226, 337] width 39 height 39
checkbox input "false"
click at [226, 381] on input "checkbox" at bounding box center [226, 382] width 39 height 39
checkbox input "true"
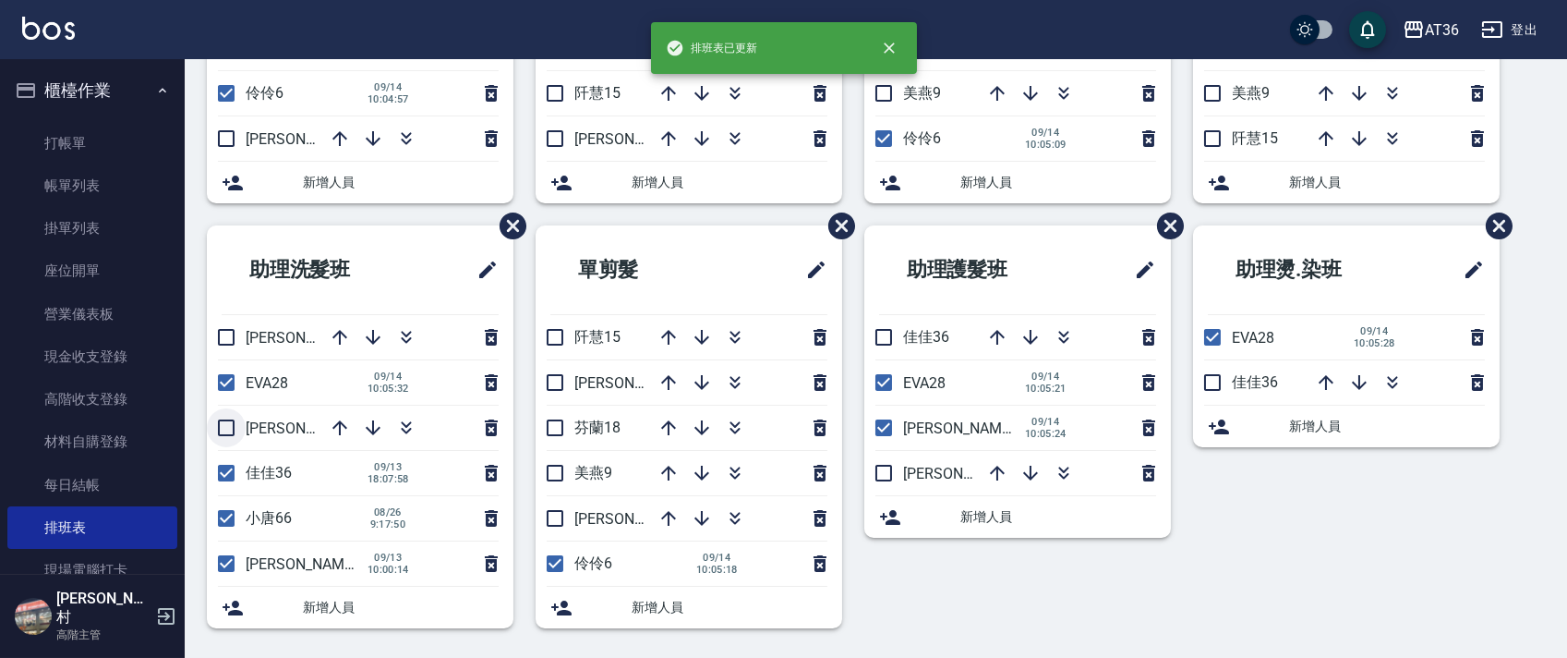
click at [228, 427] on input "checkbox" at bounding box center [226, 427] width 39 height 39
checkbox input "true"
click at [231, 466] on input "checkbox" at bounding box center [226, 472] width 39 height 39
checkbox input "false"
click at [223, 569] on input "checkbox" at bounding box center [226, 563] width 39 height 39
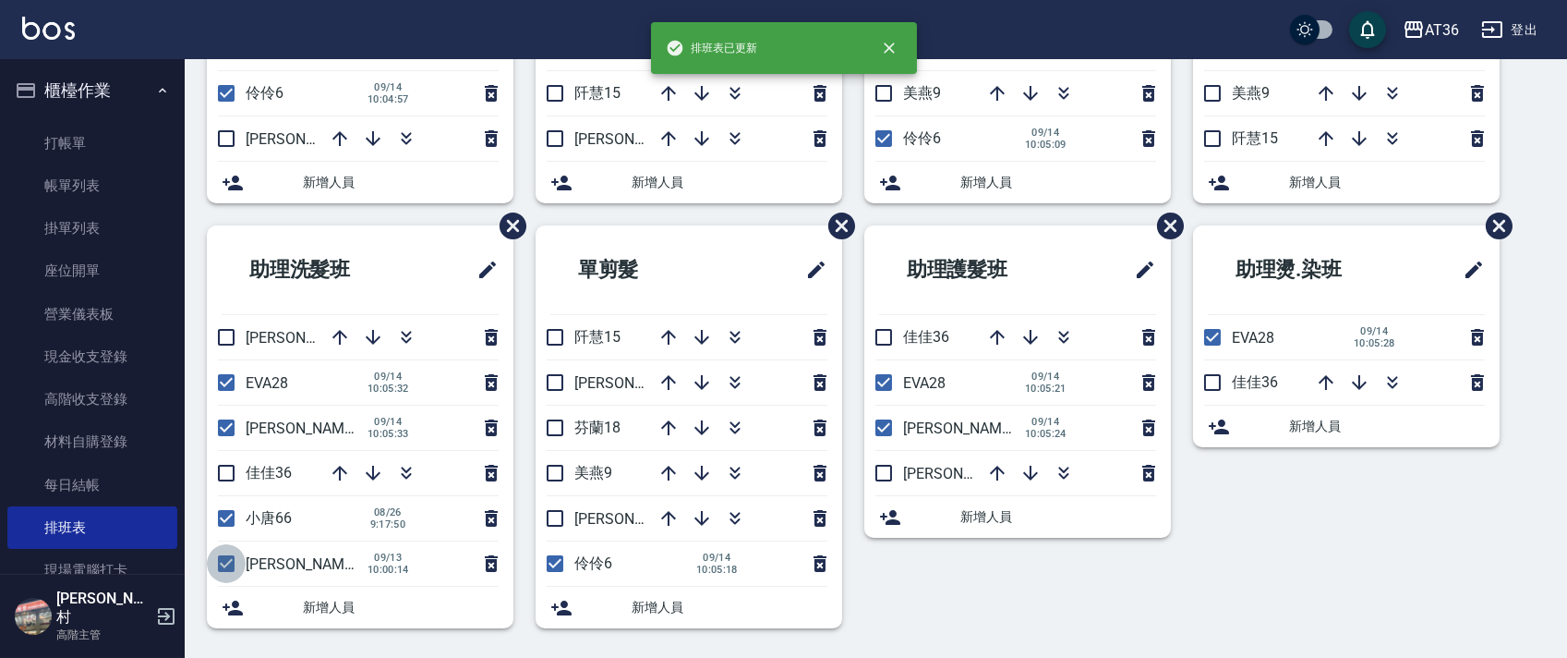
checkbox input "false"
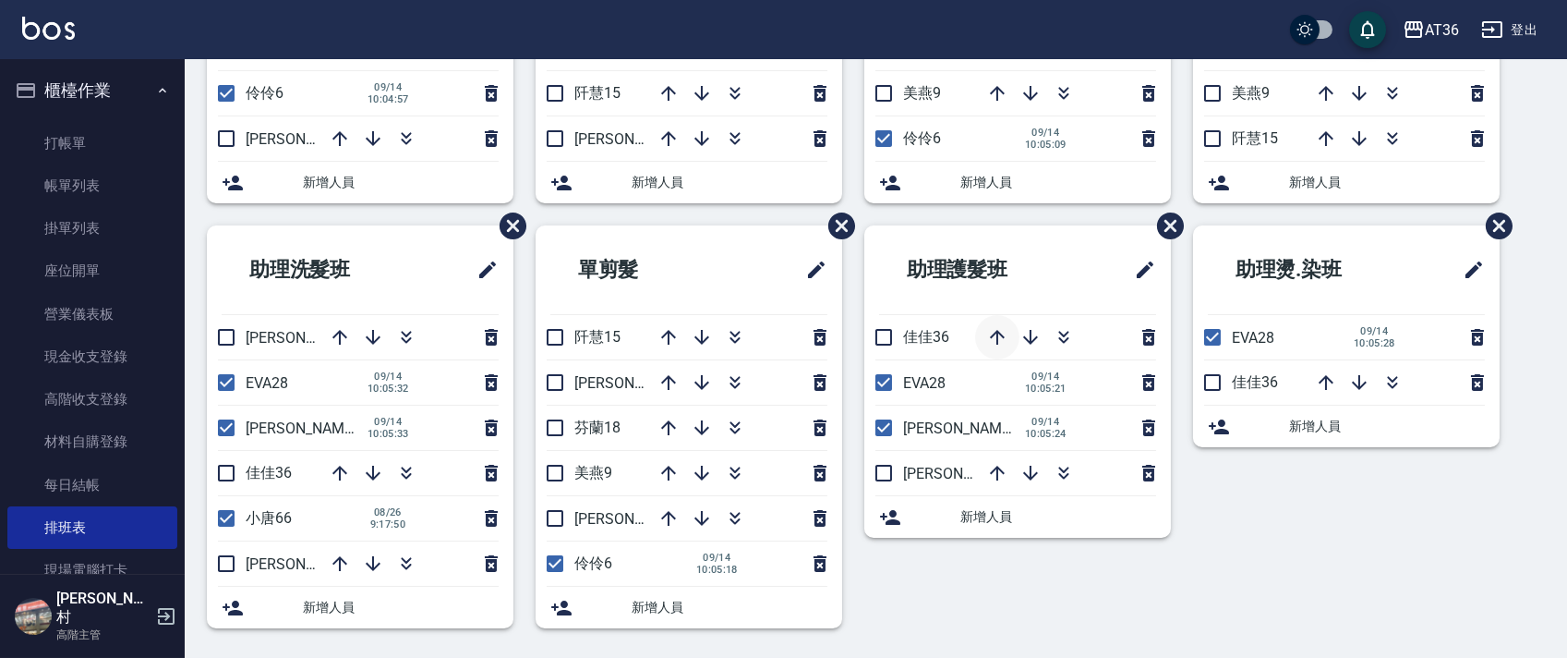
click at [995, 329] on icon "button" at bounding box center [997, 337] width 22 height 22
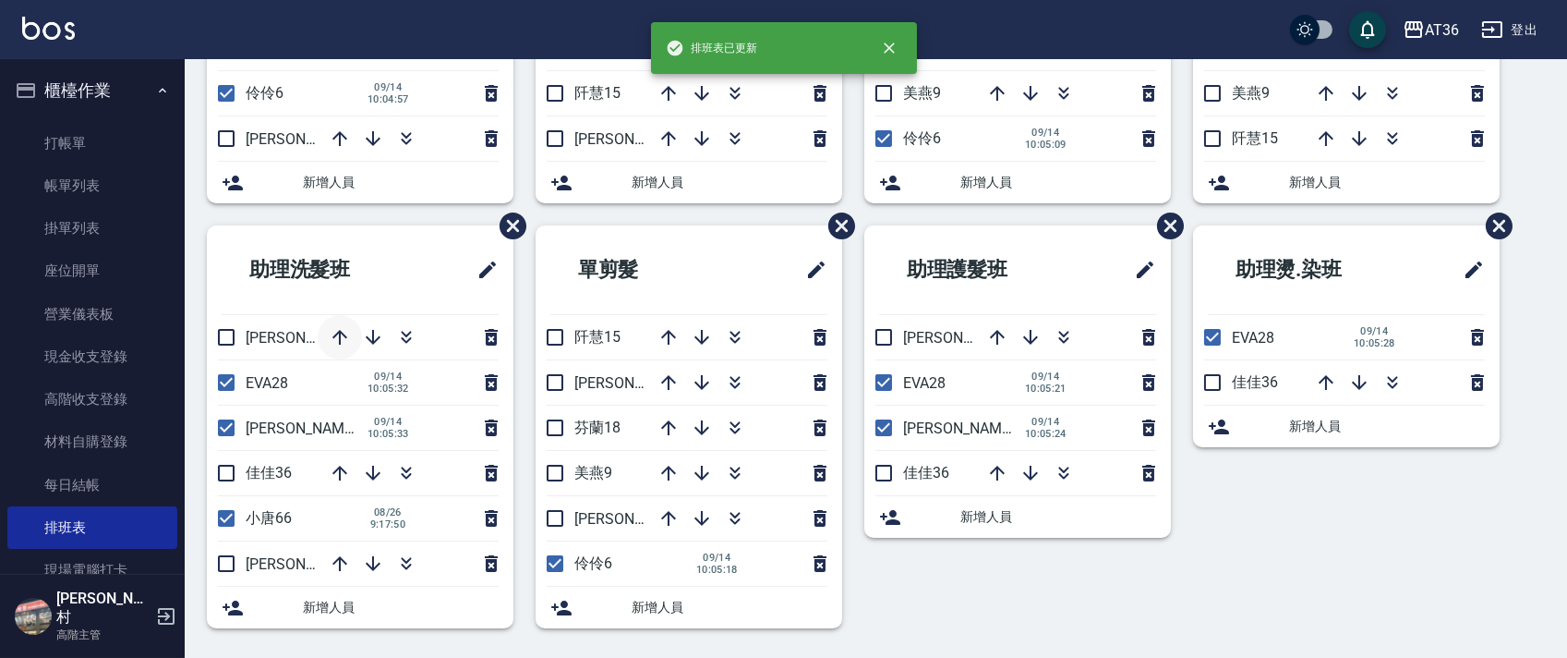
click at [338, 327] on icon "button" at bounding box center [340, 337] width 22 height 22
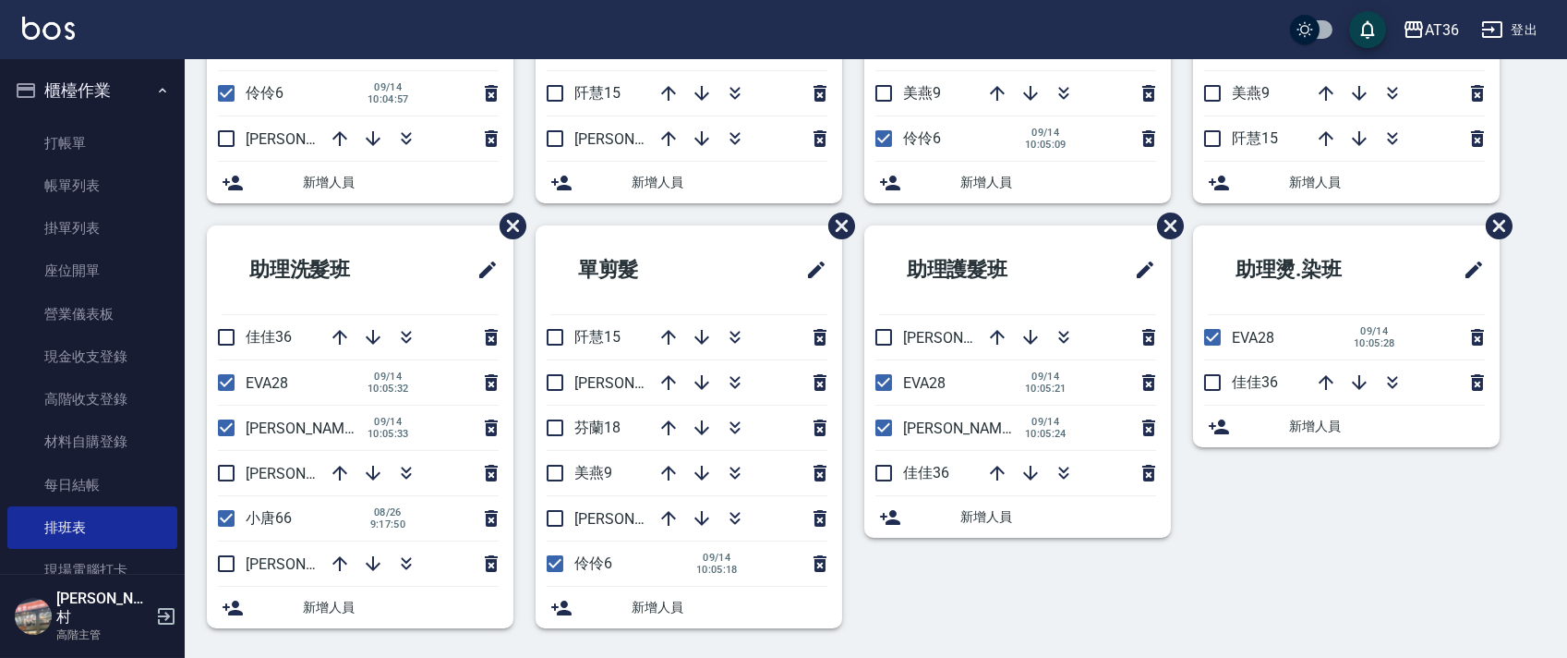
drag, startPoint x: 227, startPoint y: 338, endPoint x: 416, endPoint y: 401, distance: 198.6
click at [226, 338] on input "checkbox" at bounding box center [226, 337] width 39 height 39
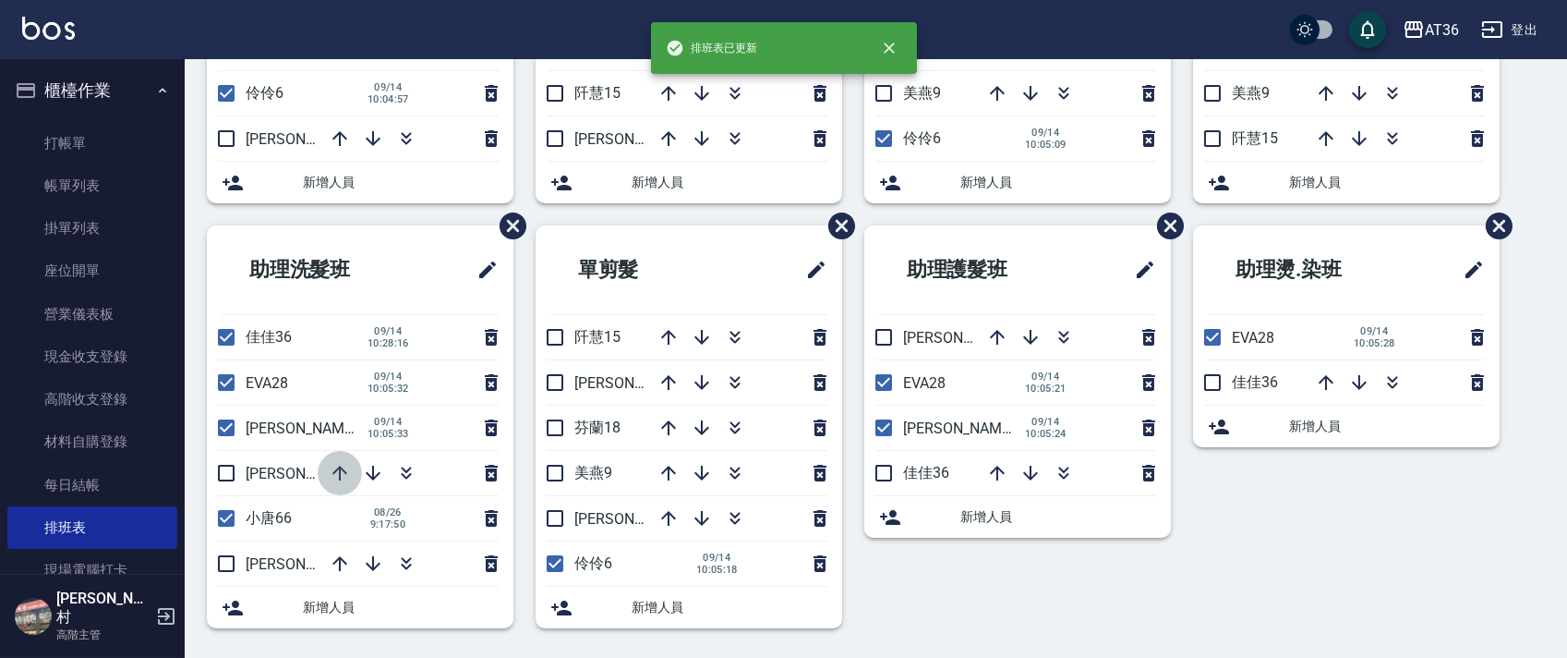
click at [340, 466] on icon "button" at bounding box center [340, 473] width 15 height 15
click at [228, 340] on input "checkbox" at bounding box center [226, 337] width 39 height 39
click at [219, 334] on input "checkbox" at bounding box center [226, 337] width 39 height 39
click at [335, 474] on icon "button" at bounding box center [340, 473] width 22 height 22
click at [218, 342] on input "checkbox" at bounding box center [226, 337] width 39 height 39
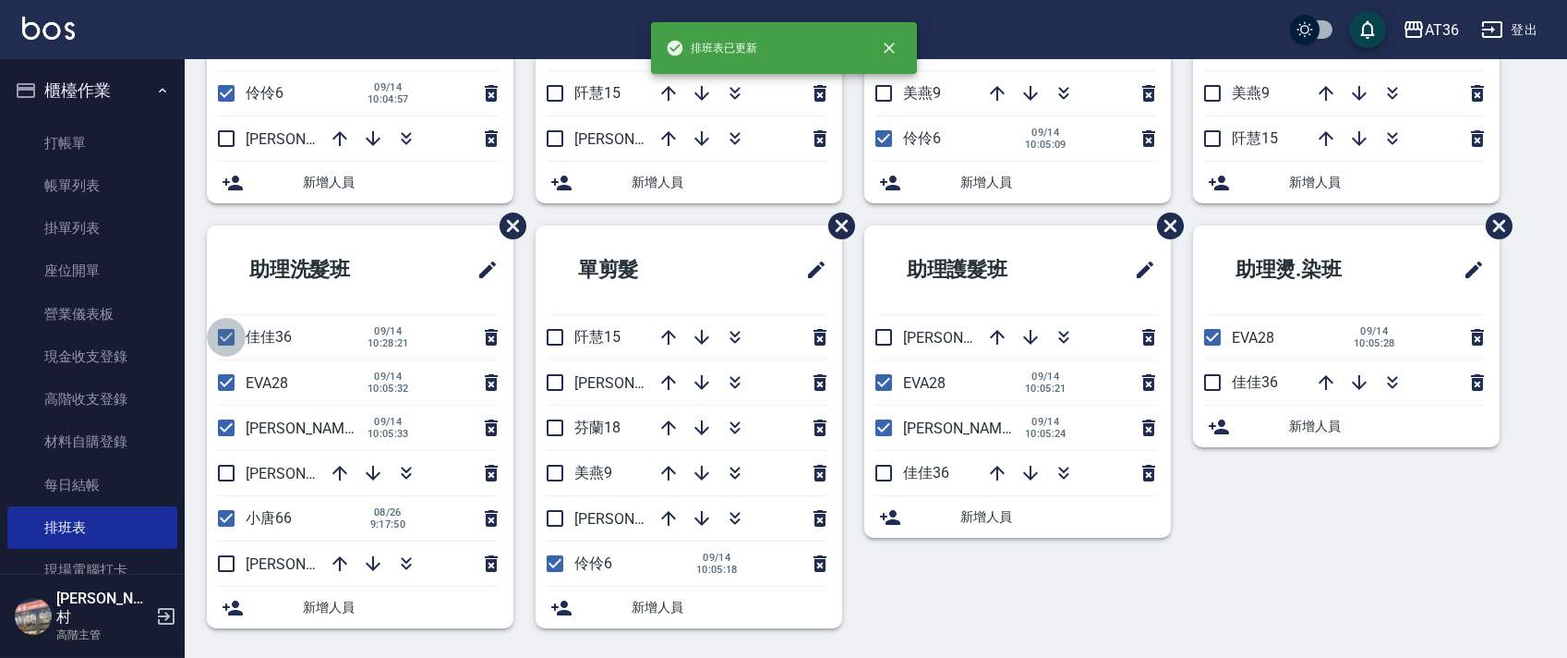
checkbox input "false"
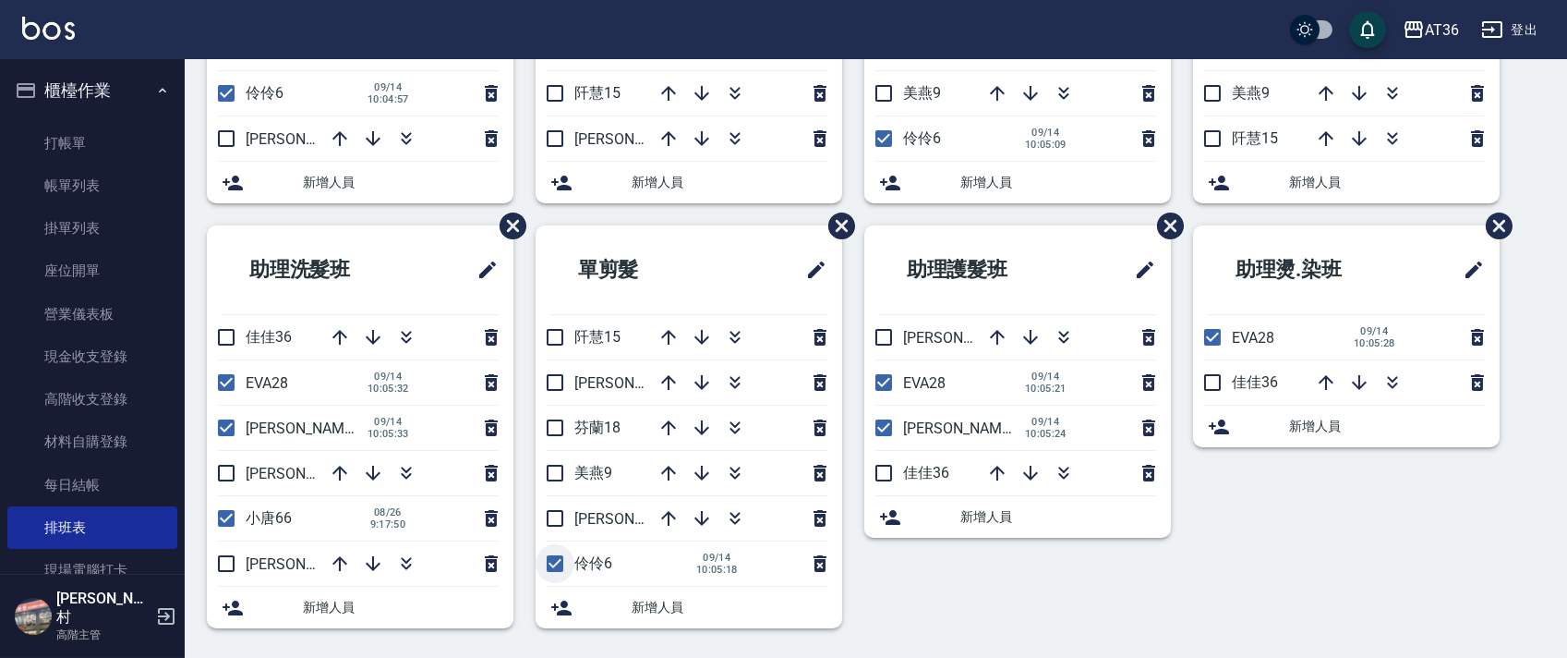
click at [550, 562] on input "checkbox" at bounding box center [555, 563] width 39 height 39
checkbox input "false"
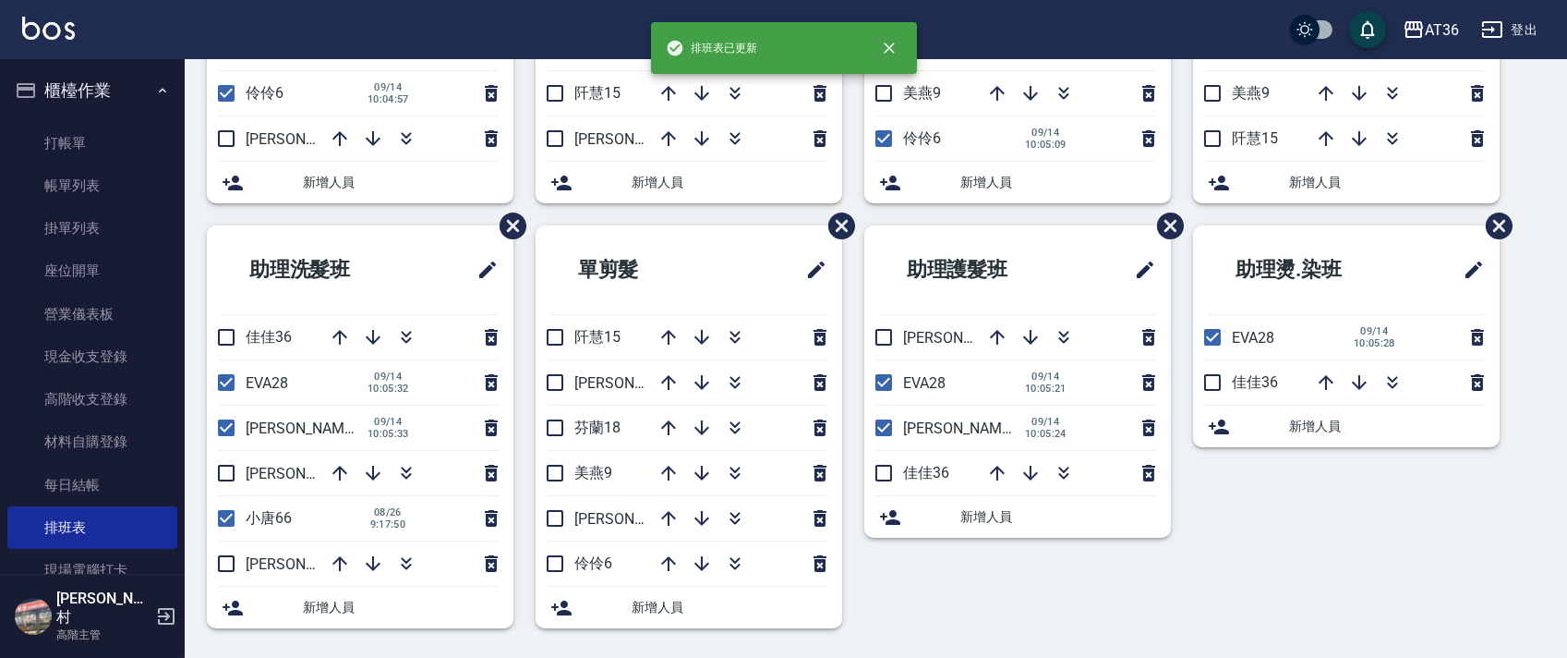
scroll to position [0, 0]
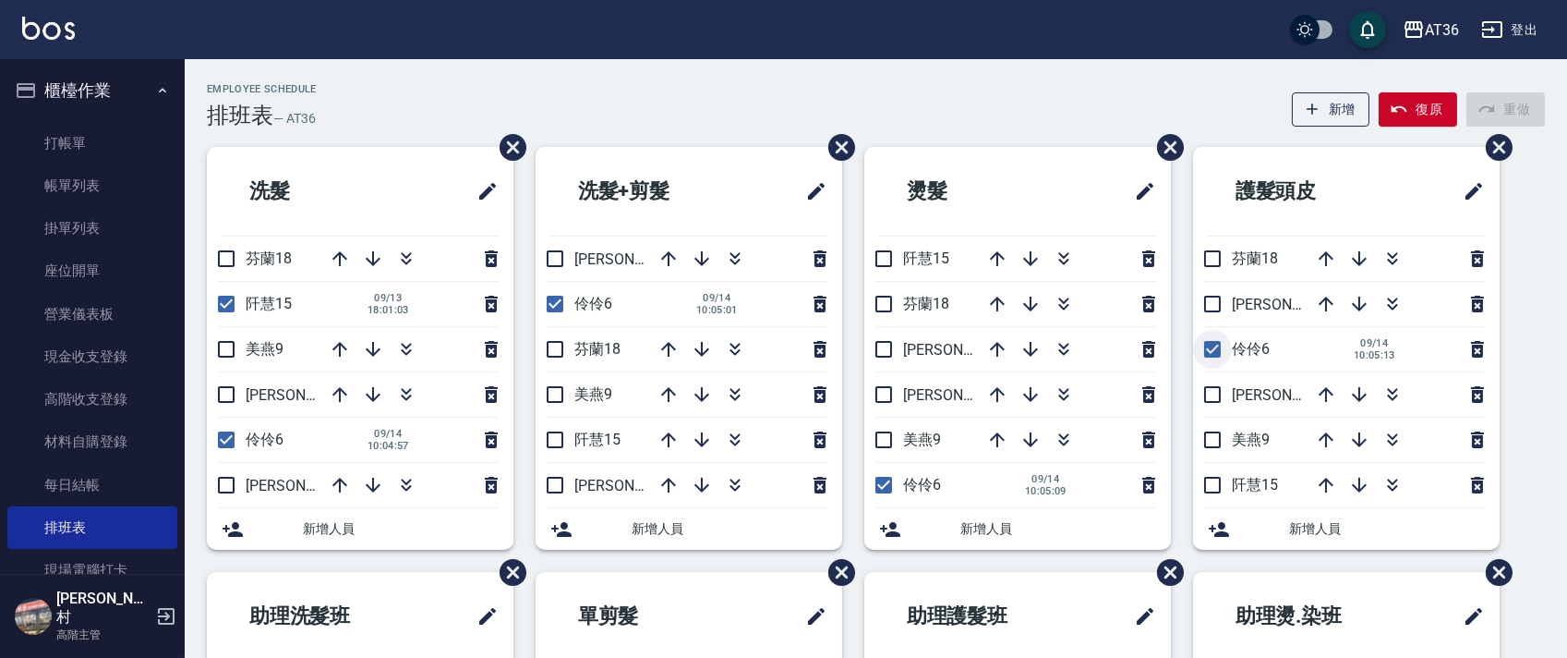
click at [1214, 347] on input "checkbox" at bounding box center [1212, 349] width 39 height 39
checkbox input "false"
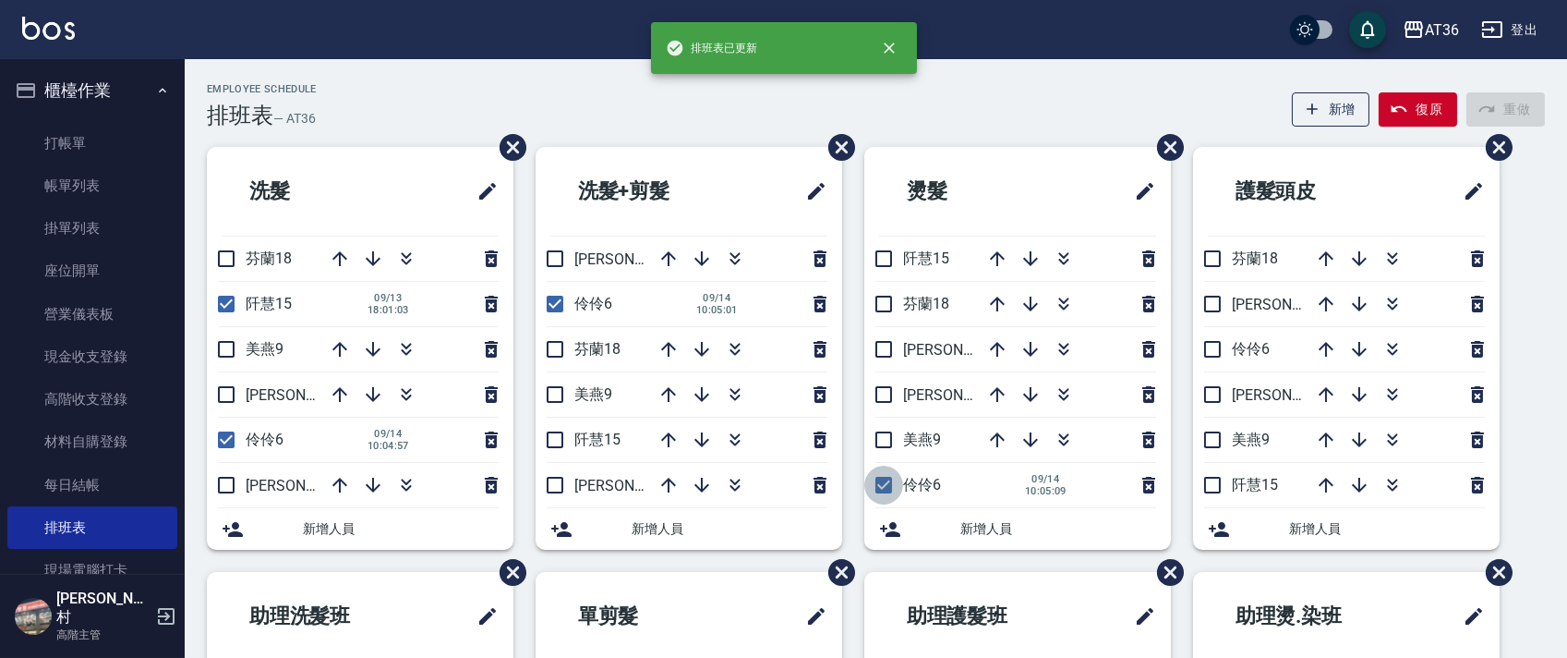
click at [876, 478] on input "checkbox" at bounding box center [884, 485] width 39 height 39
checkbox input "false"
click at [556, 302] on input "checkbox" at bounding box center [555, 303] width 39 height 39
checkbox input "false"
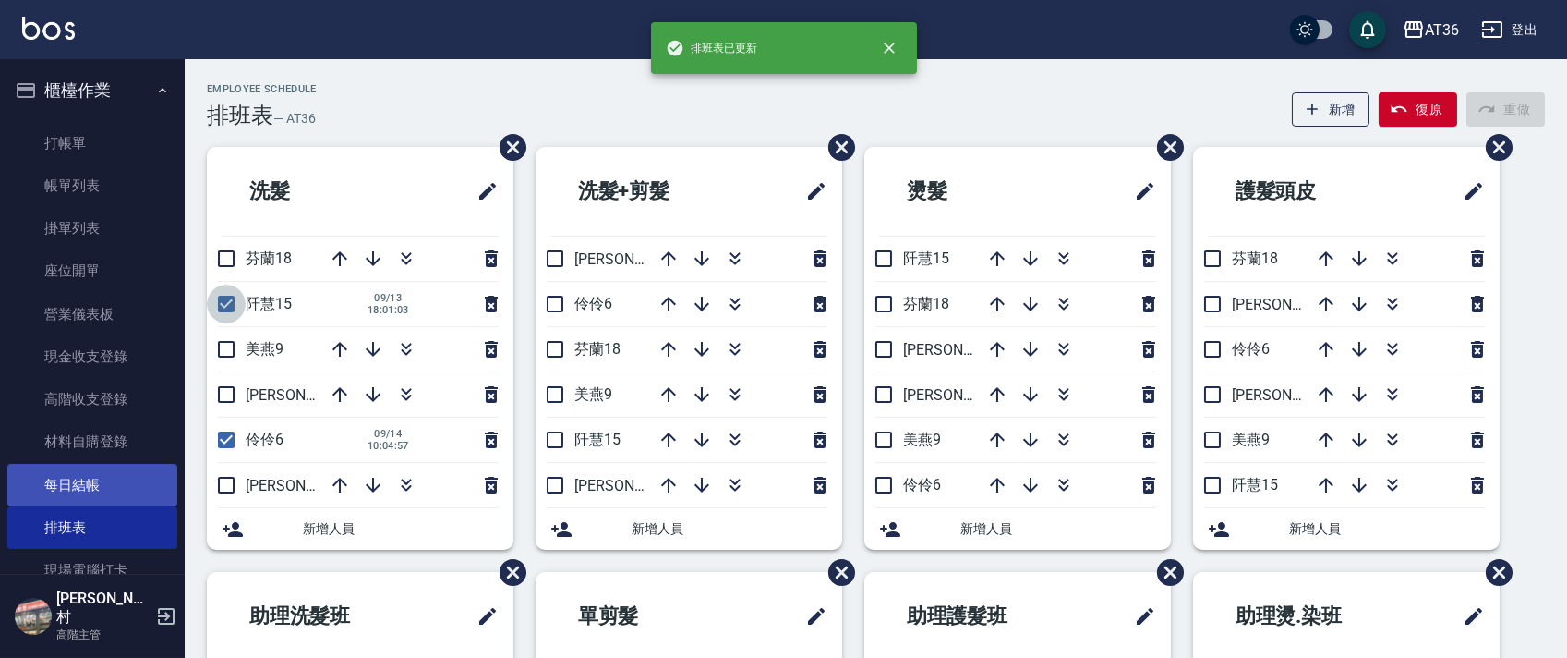
drag, startPoint x: 236, startPoint y: 301, endPoint x: 160, endPoint y: 471, distance: 186.4
click at [236, 303] on input "checkbox" at bounding box center [226, 303] width 39 height 39
checkbox input "false"
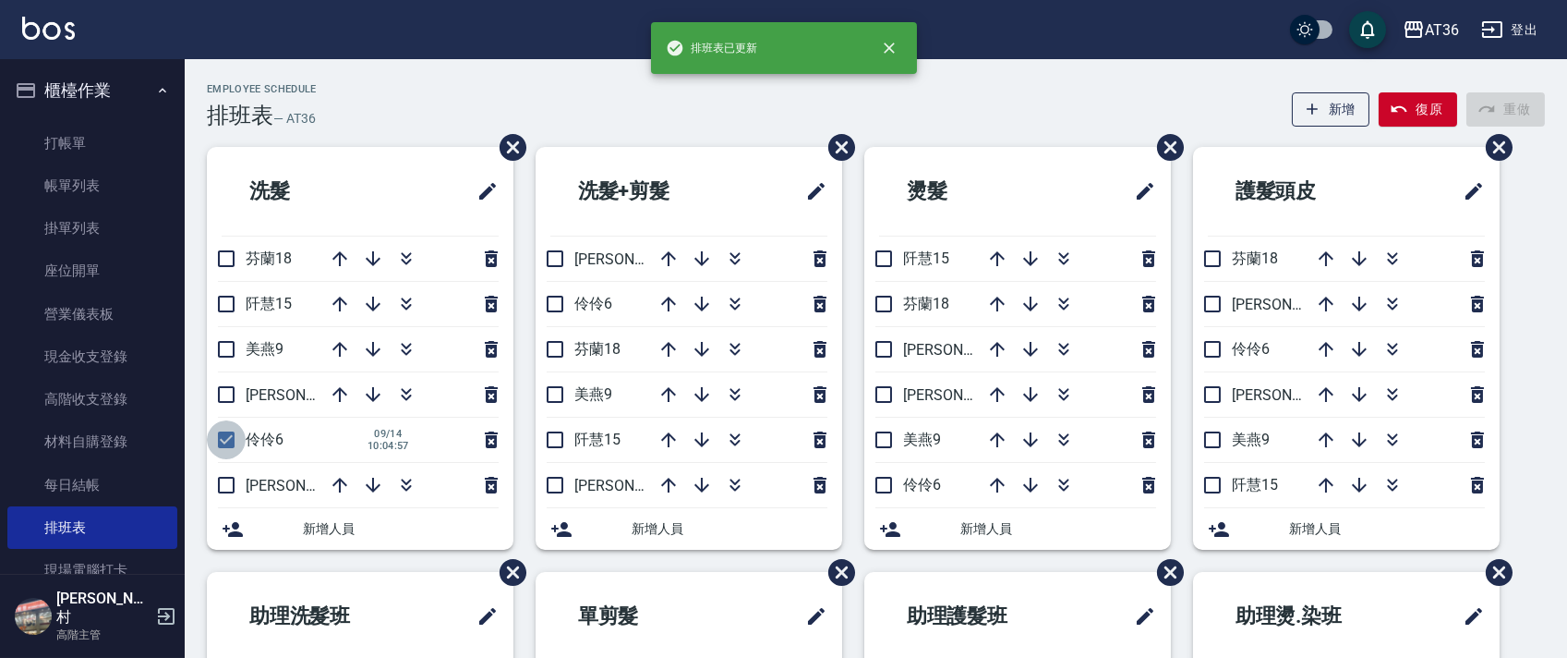
click at [229, 441] on input "checkbox" at bounding box center [226, 439] width 39 height 39
checkbox input "false"
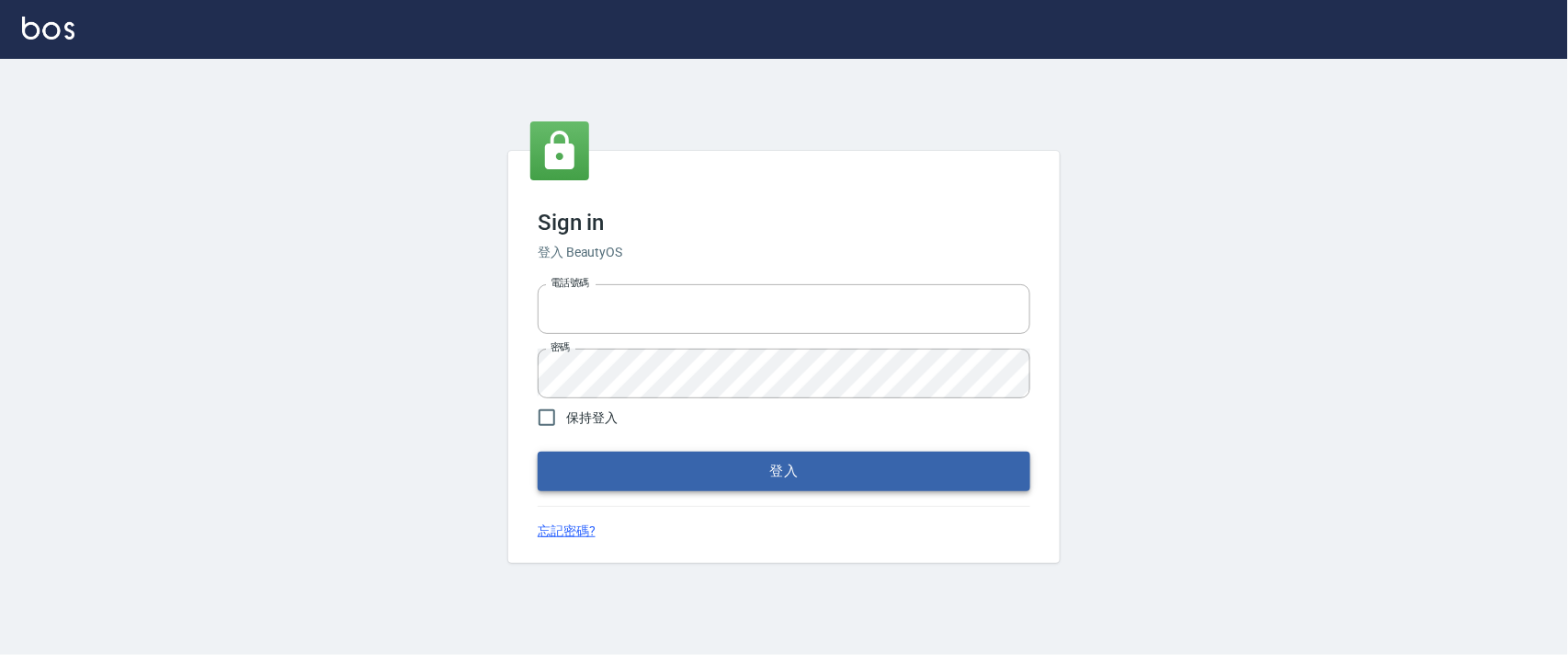
type input "0927987640"
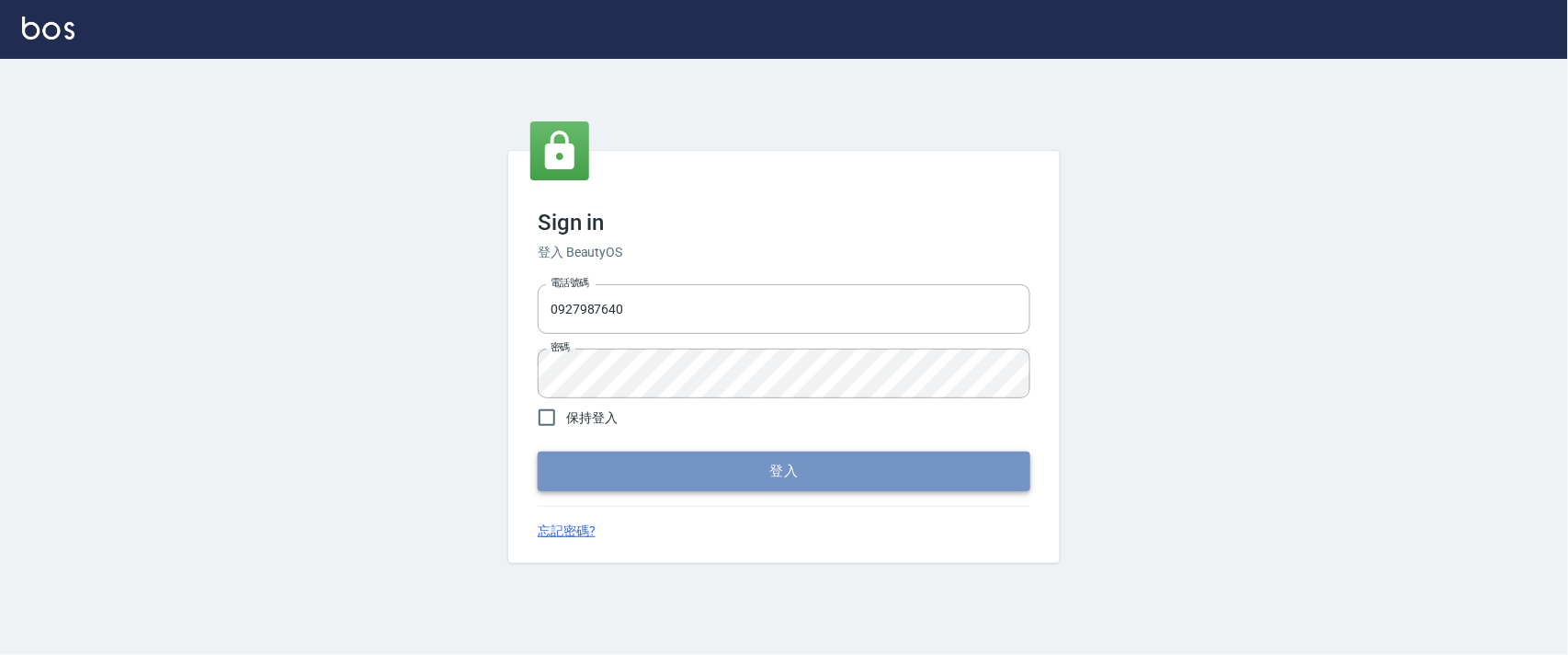
click at [726, 472] on button "登入" at bounding box center [783, 470] width 492 height 39
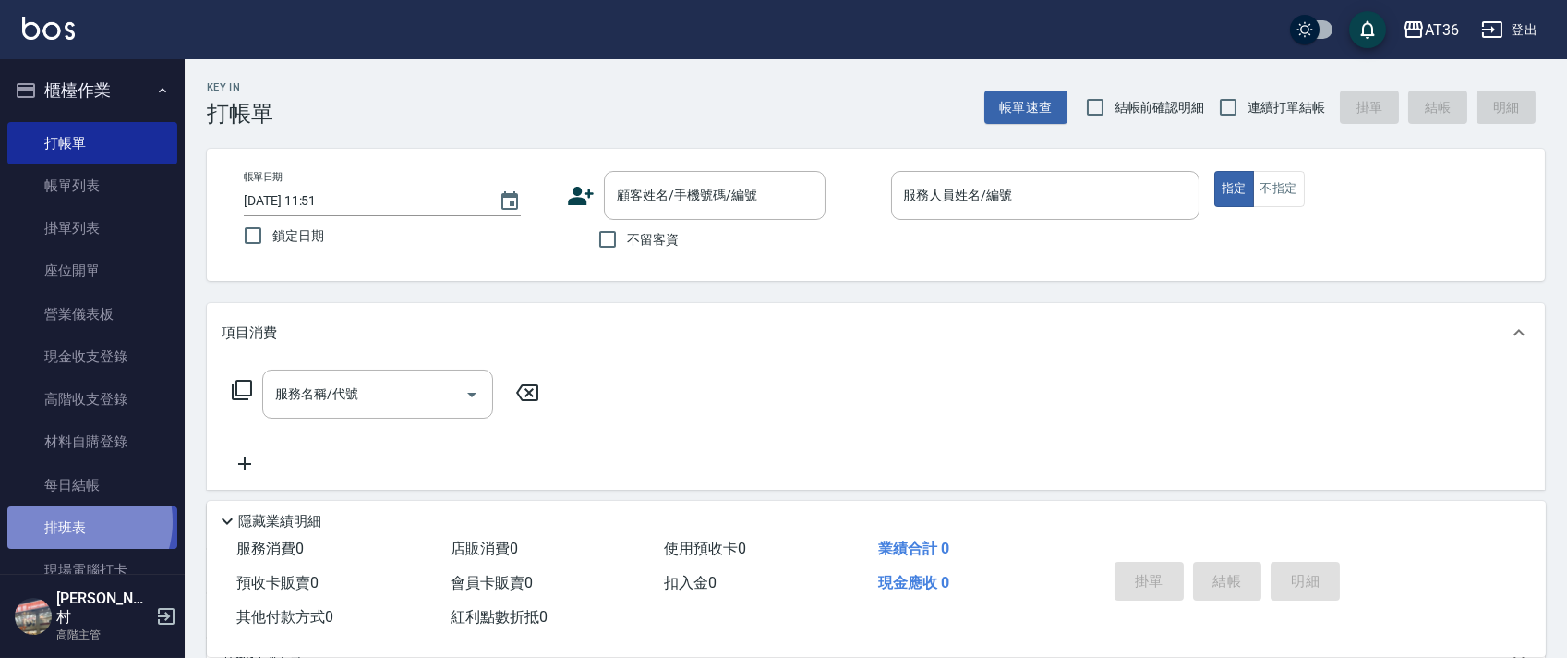
click at [75, 522] on link "排班表" at bounding box center [92, 527] width 170 height 42
